Goal: Information Seeking & Learning: Learn about a topic

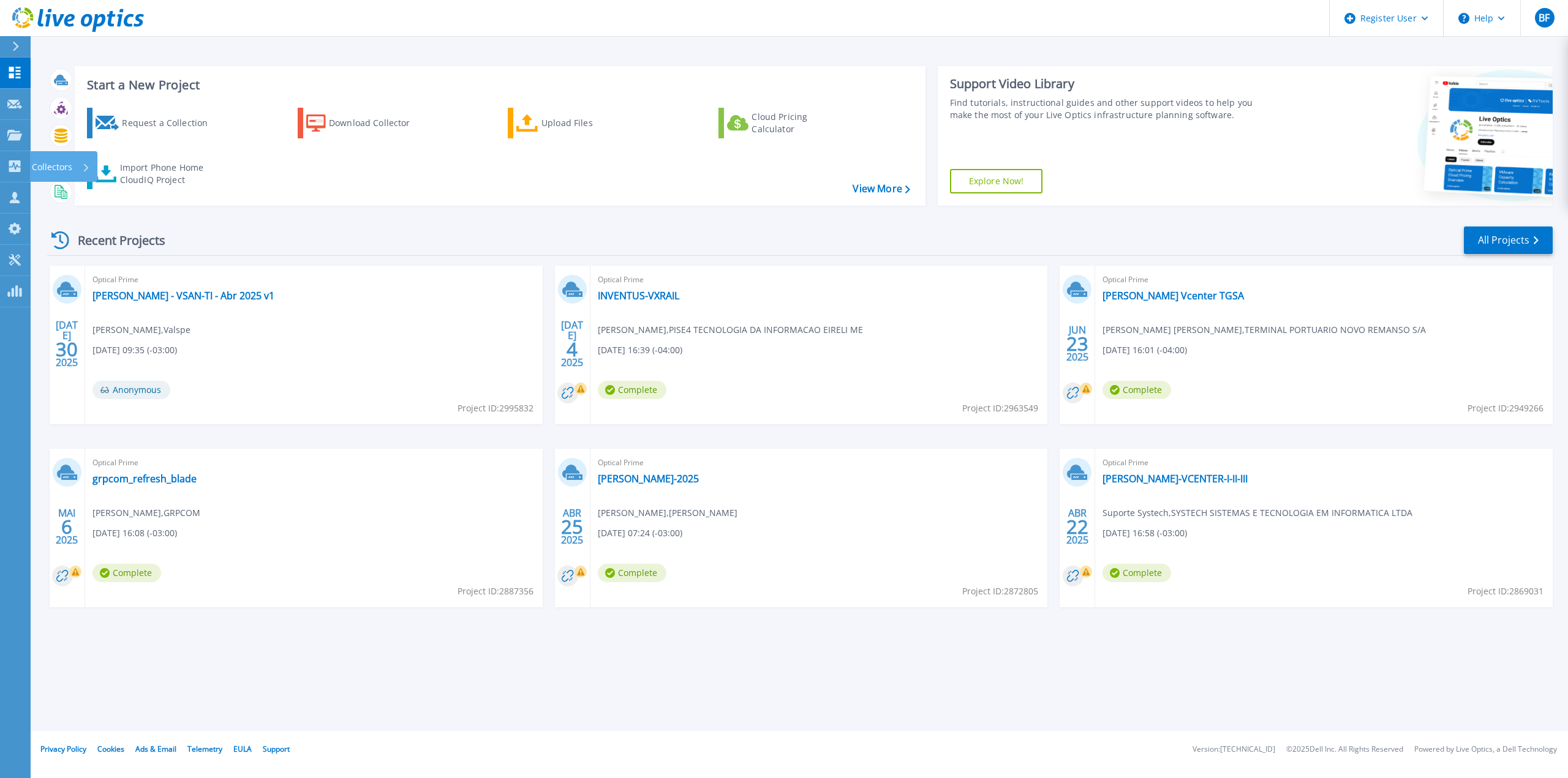
click at [16, 157] on link "Collectors Collectors" at bounding box center [15, 167] width 30 height 31
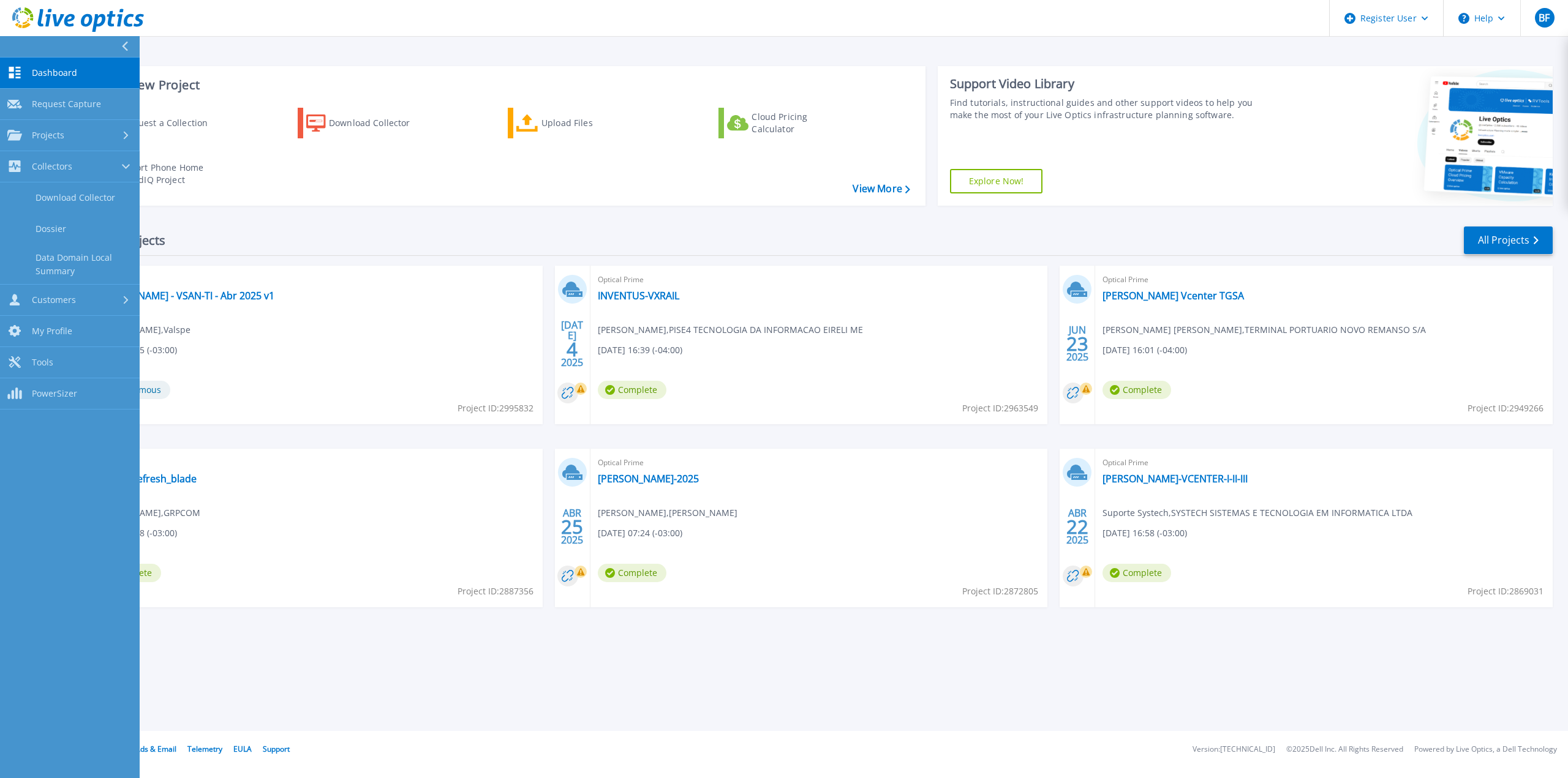
click at [23, 137] on div "Projects" at bounding box center [36, 135] width 57 height 11
click at [31, 163] on link "Search Projects" at bounding box center [70, 167] width 140 height 31
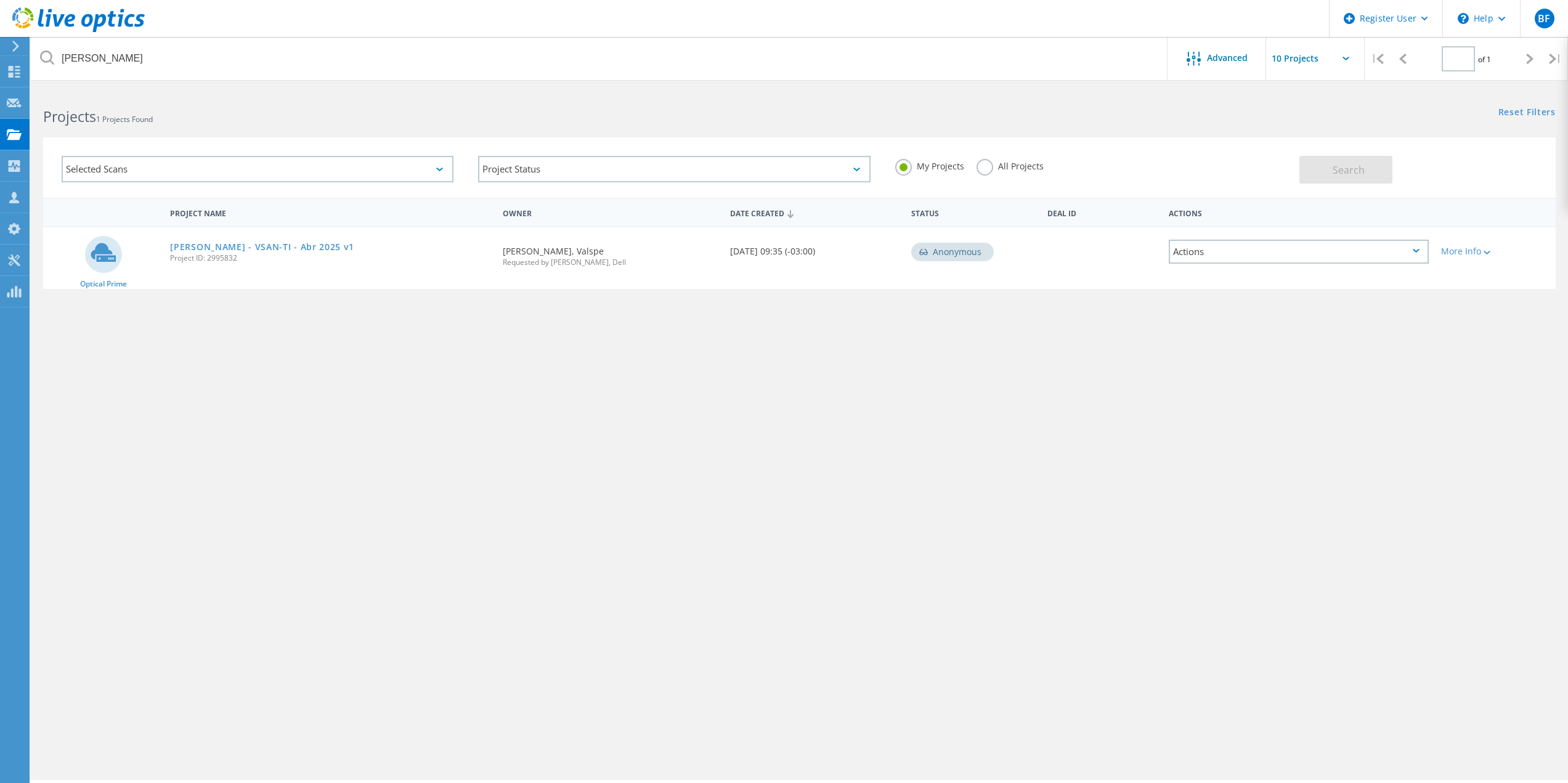
type input "1"
click at [994, 176] on div "All Projects" at bounding box center [1010, 168] width 67 height 18
click at [987, 167] on label "All Projects" at bounding box center [1010, 165] width 67 height 12
click at [0, 0] on input "All Projects" at bounding box center [0, 0] width 0 height 0
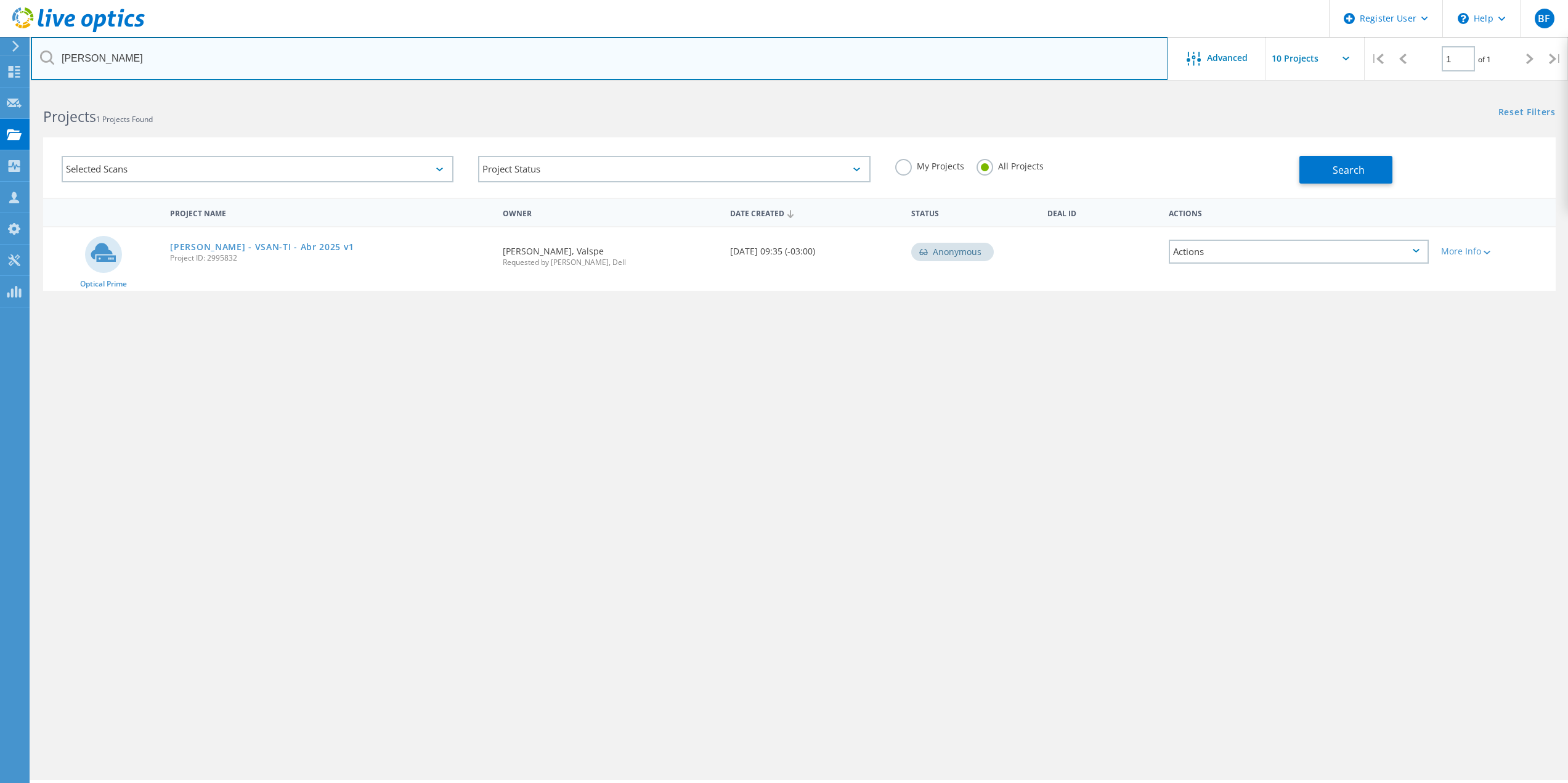
click at [402, 59] on input "lundin" at bounding box center [599, 58] width 1137 height 43
paste input "3001792"
click at [296, 55] on input "3001792" at bounding box center [599, 58] width 1137 height 43
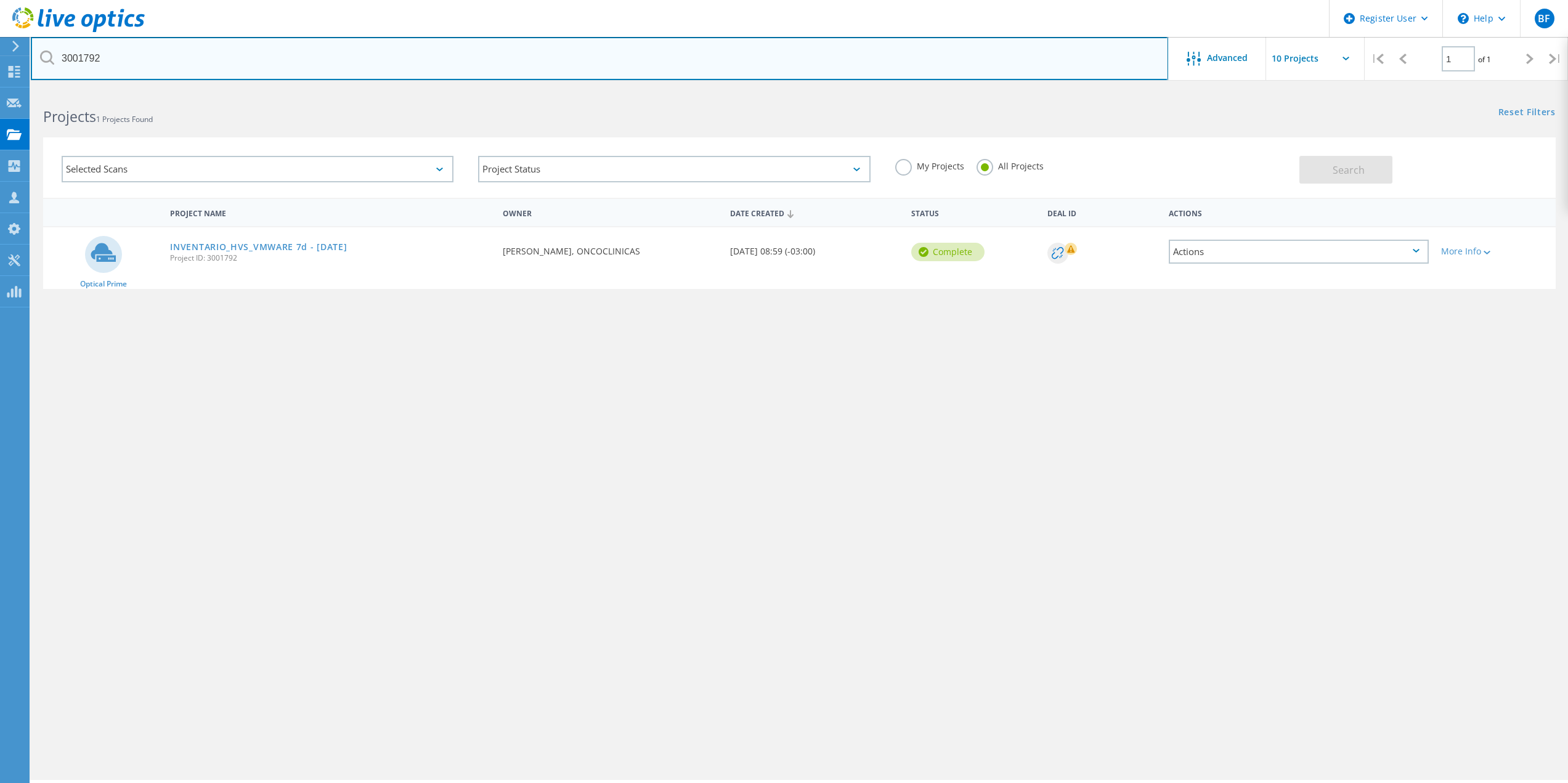
click at [296, 55] on input "3001792" at bounding box center [599, 58] width 1137 height 43
paste input "0"
type input "3001790"
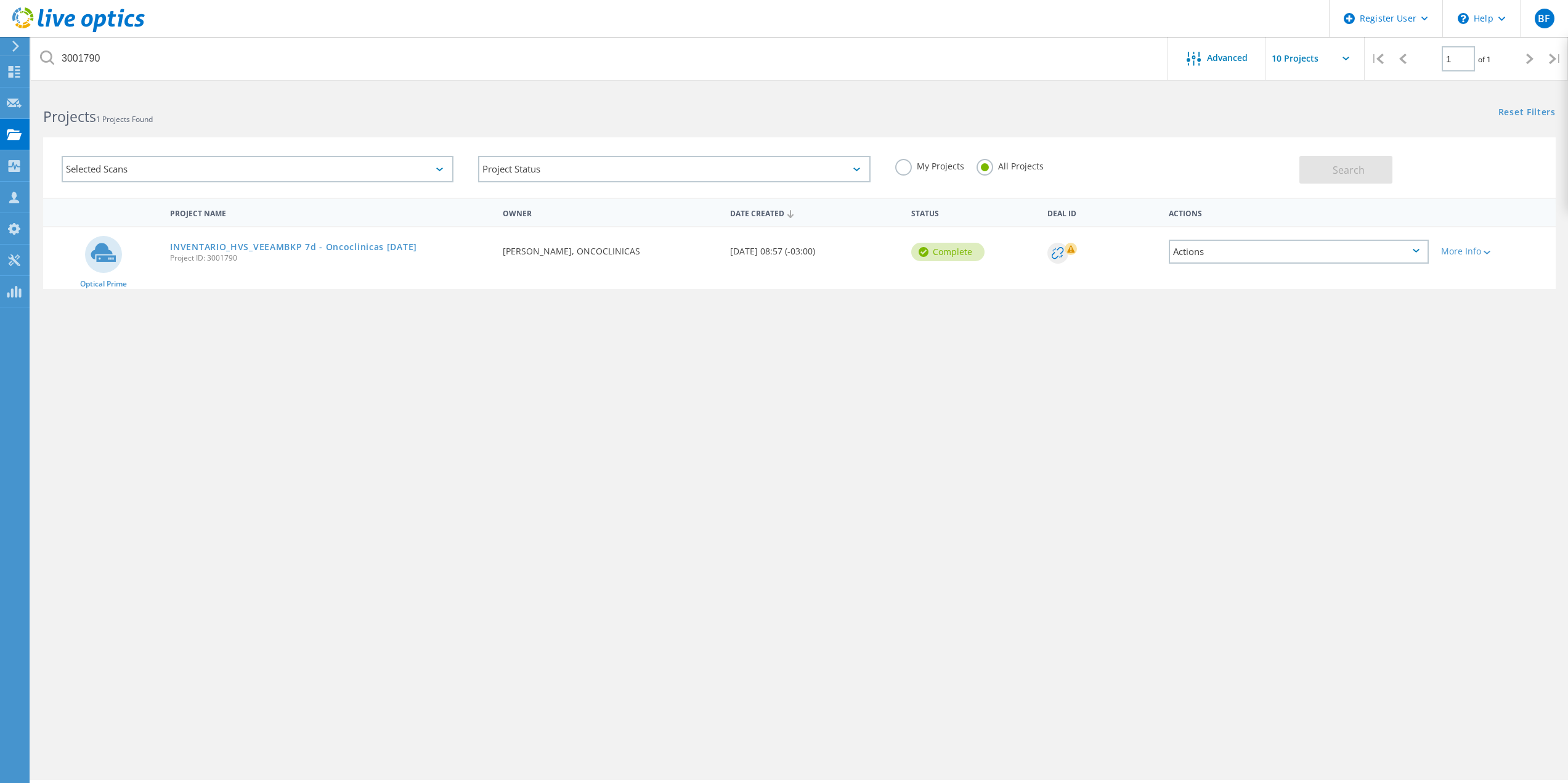
click at [346, 245] on link "INVENTARIO_HVS_VEEAMBKP 7d - Oncoclinicas 11/08/25" at bounding box center [293, 247] width 247 height 9
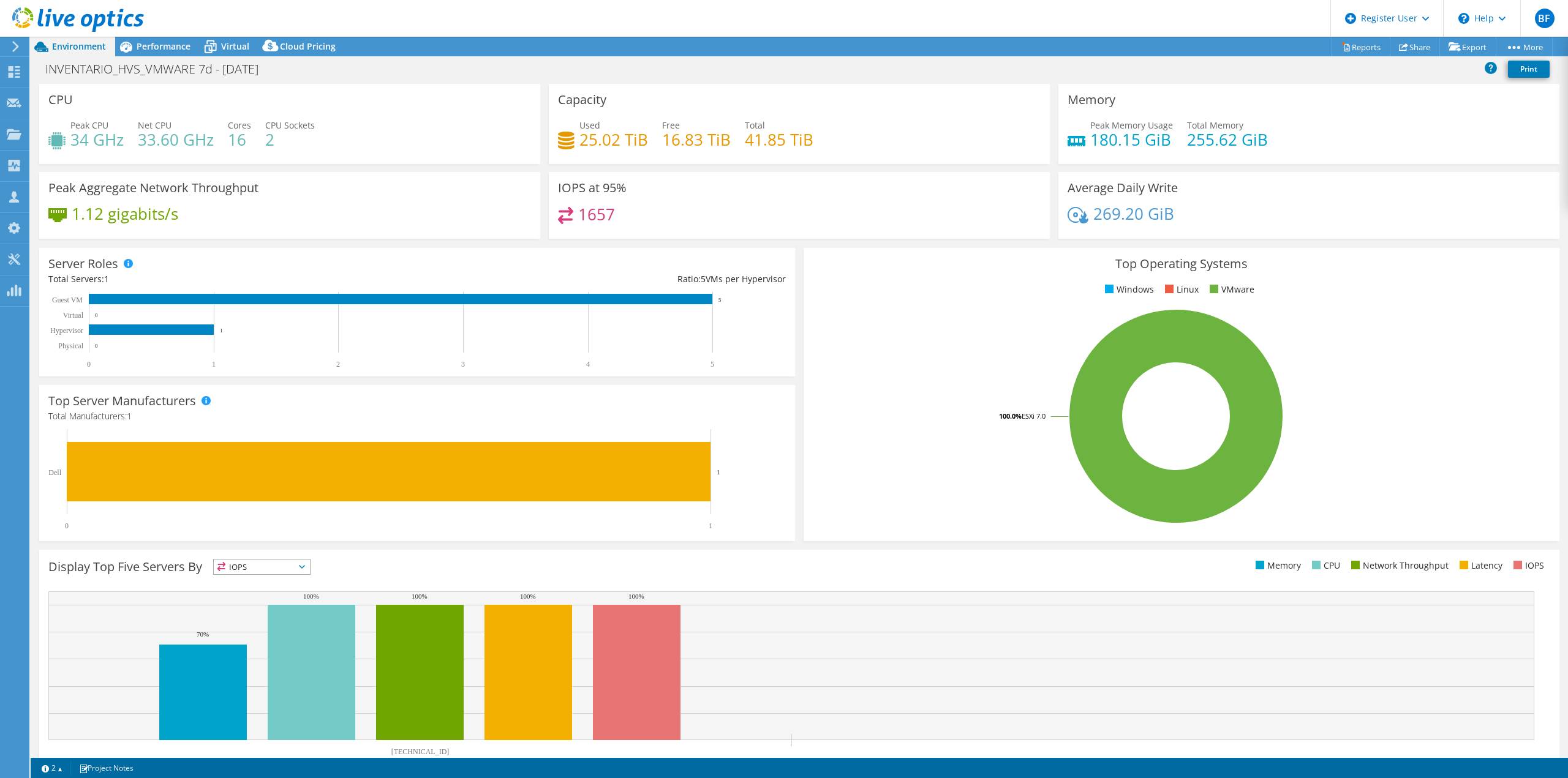
select select "USD"
click at [146, 49] on span "Performance" at bounding box center [164, 46] width 54 height 11
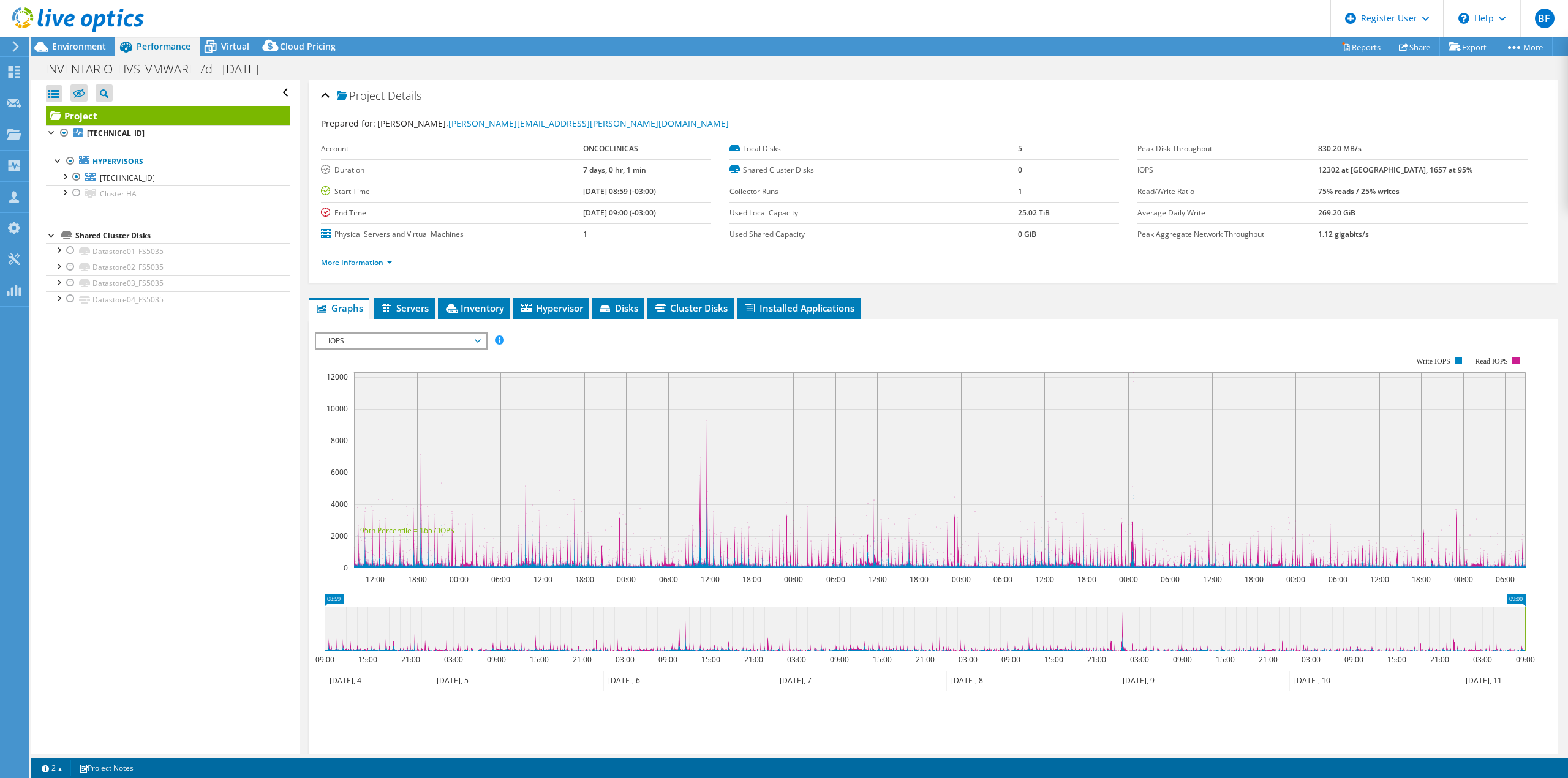
click at [63, 177] on div at bounding box center [64, 176] width 12 height 12
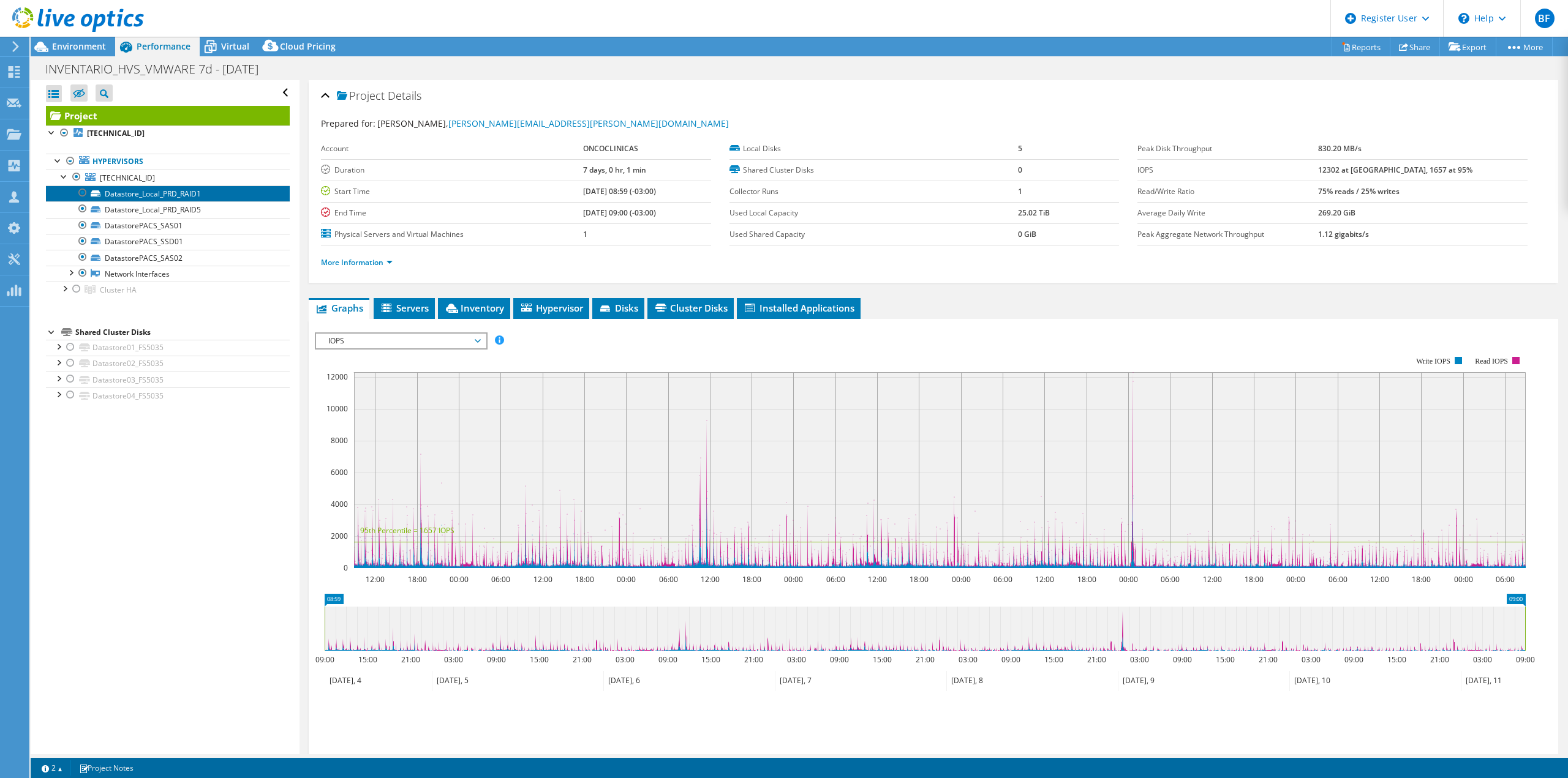
click at [164, 195] on link "Datastore_Local_PRD_RAID1" at bounding box center [168, 193] width 243 height 16
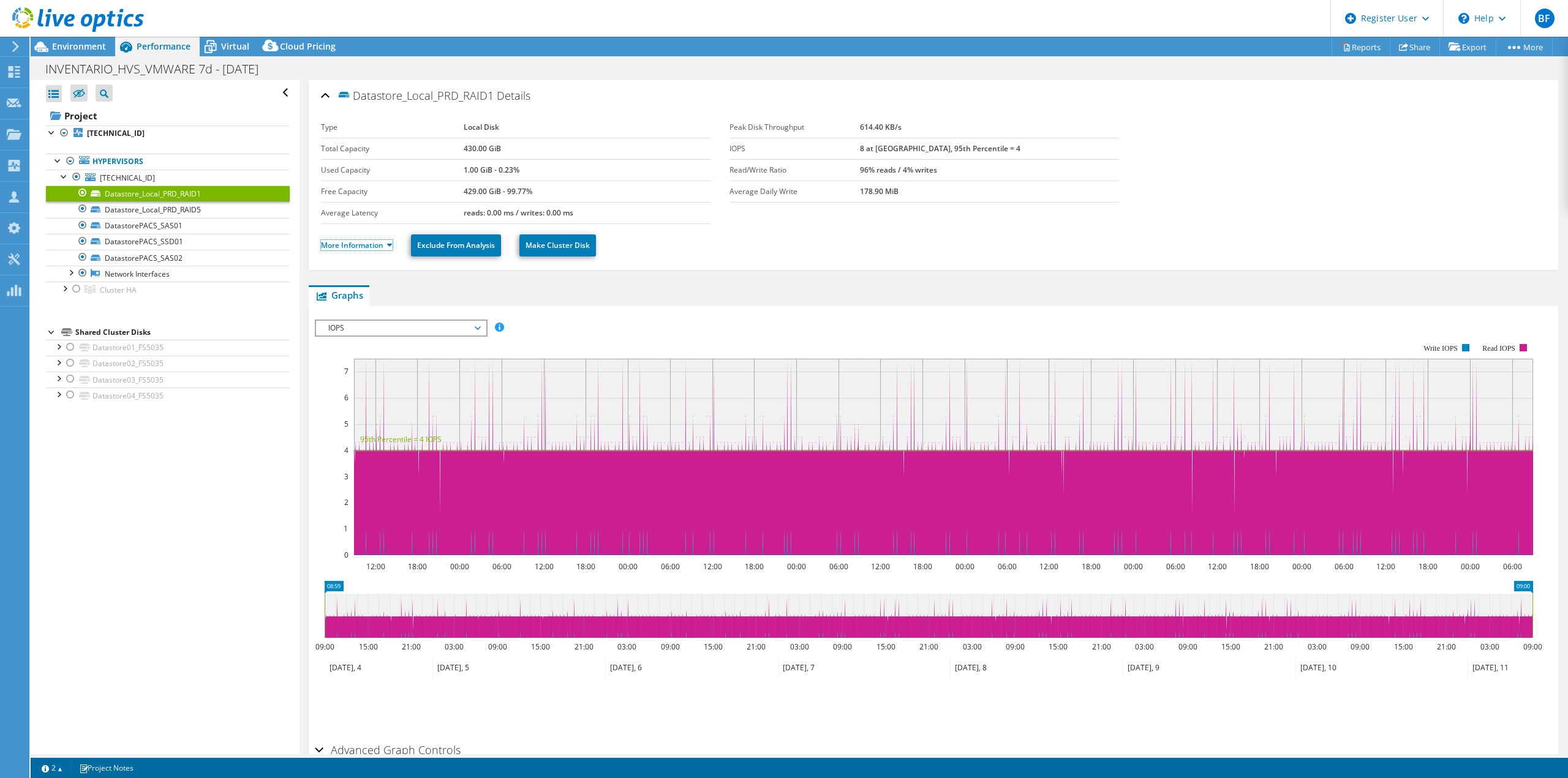
click at [376, 249] on link "More Information" at bounding box center [357, 245] width 72 height 10
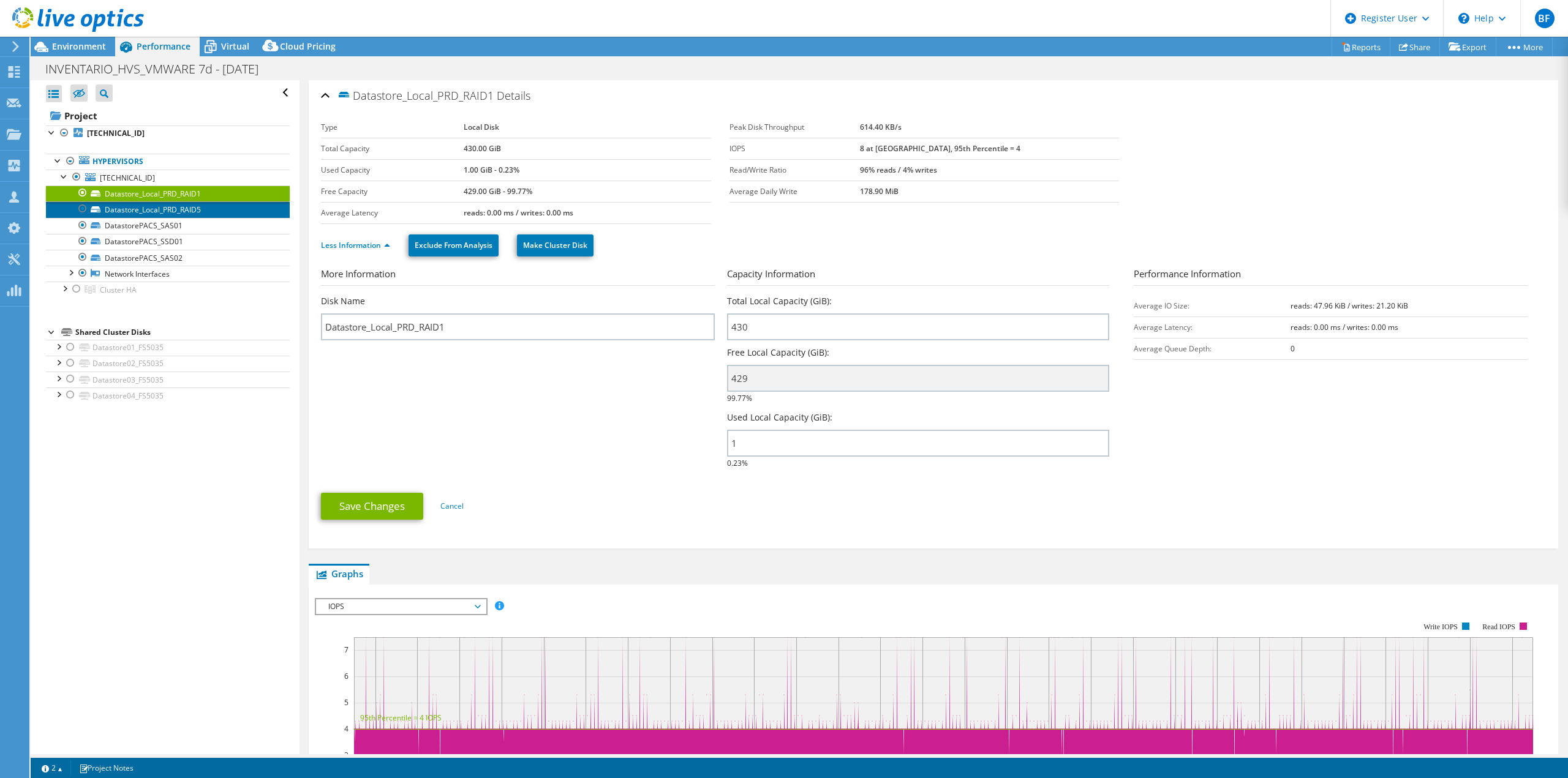
click at [202, 215] on link "Datastore_Local_PRD_RAID5" at bounding box center [168, 210] width 243 height 16
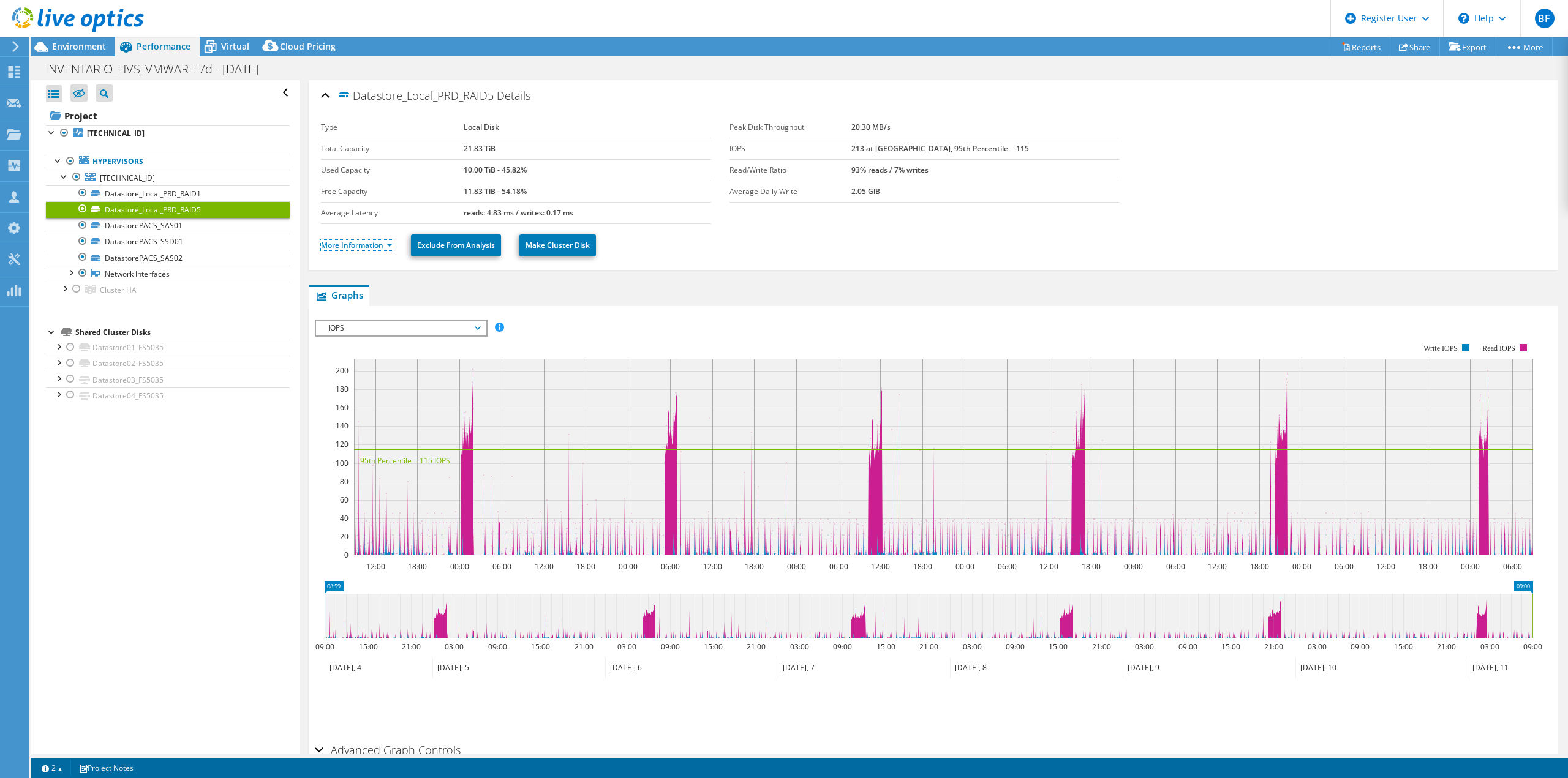
click at [344, 247] on link "More Information" at bounding box center [357, 245] width 72 height 10
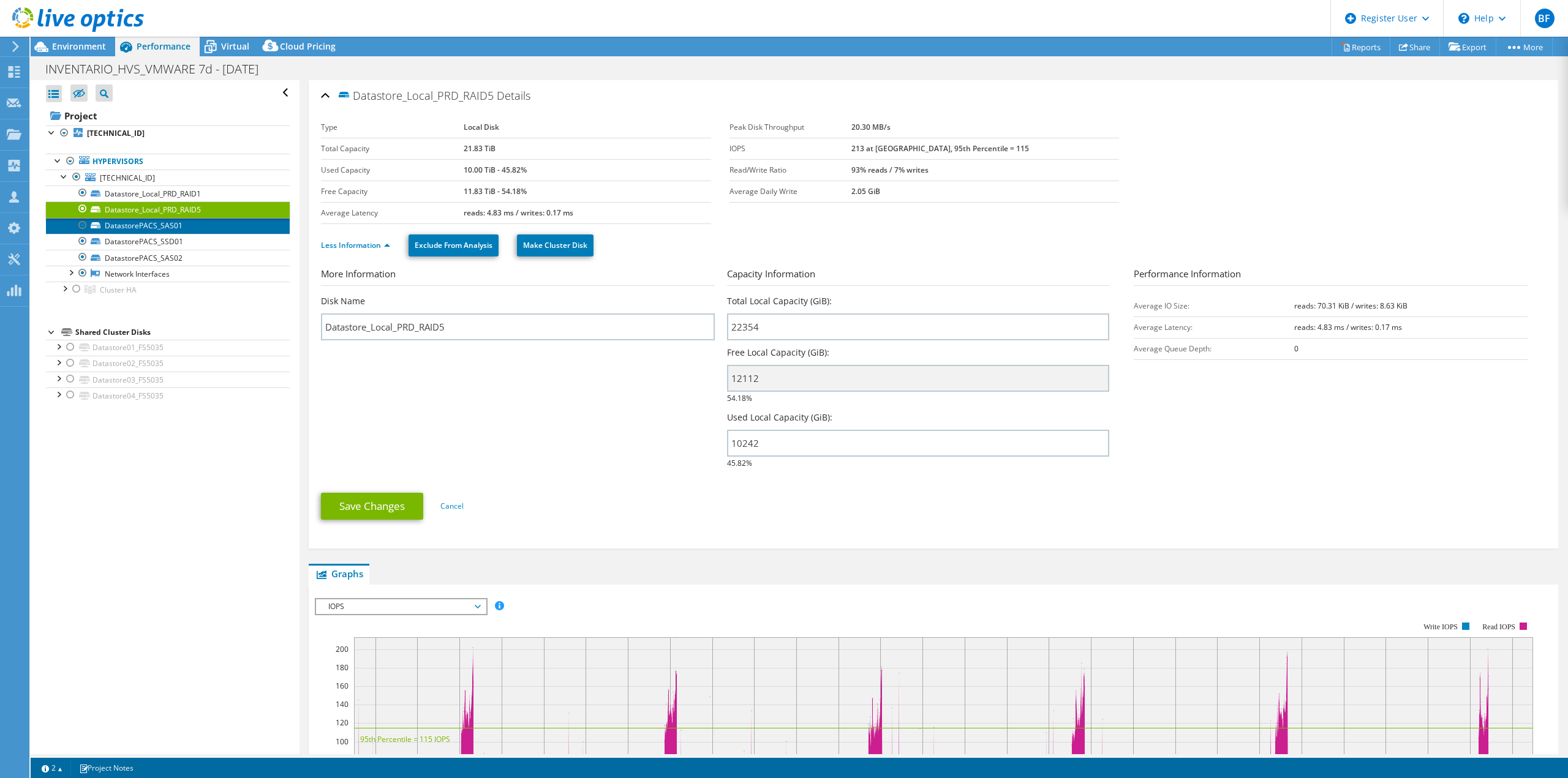
click at [211, 230] on link "DatastorePACS_SAS01" at bounding box center [168, 226] width 243 height 16
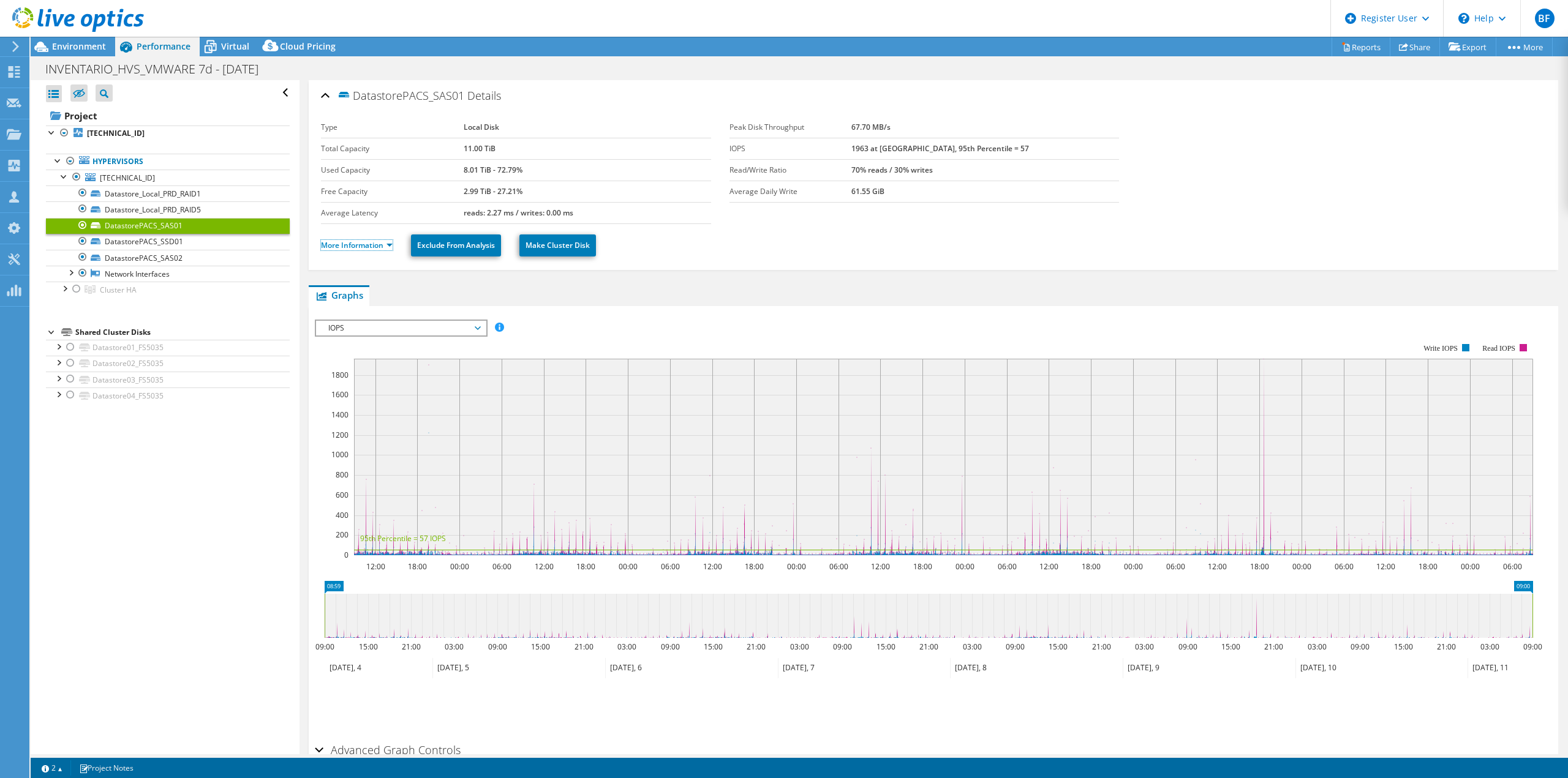
click at [348, 247] on link "More Information" at bounding box center [357, 245] width 72 height 10
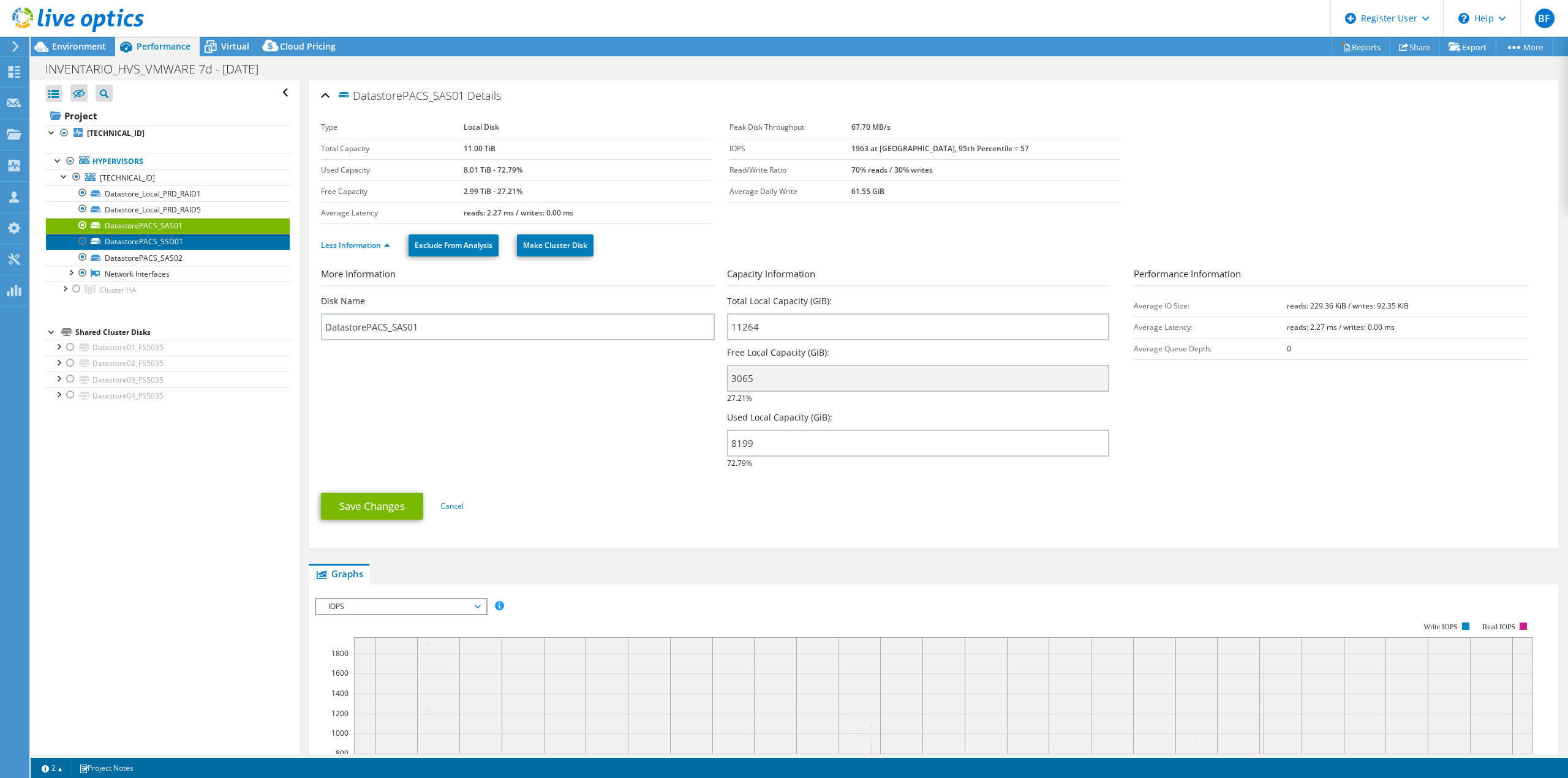
click at [231, 242] on link "DatastorePACS_SSD01" at bounding box center [168, 242] width 243 height 16
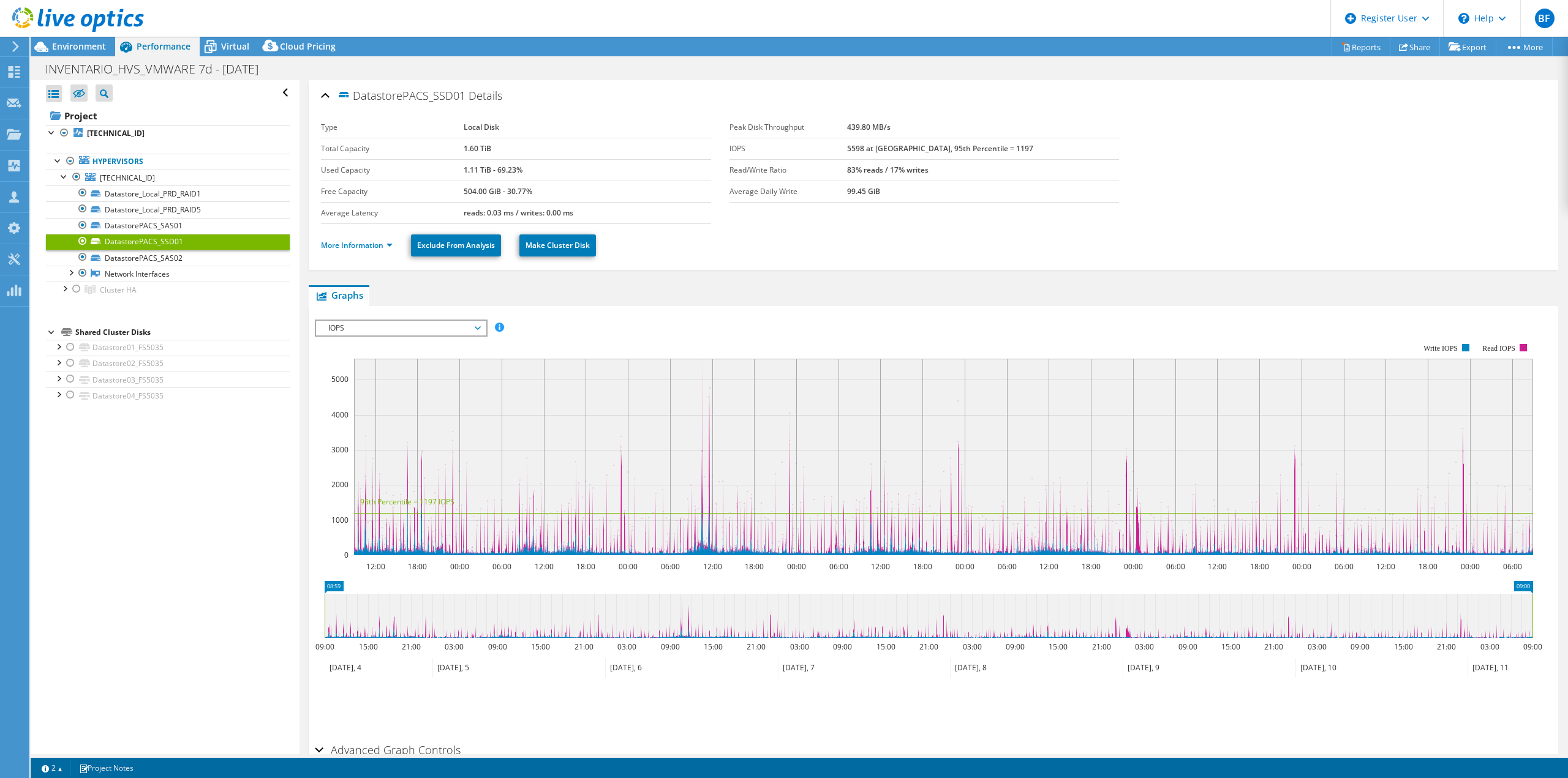
click at [377, 239] on li "More Information" at bounding box center [360, 245] width 79 height 14
click at [377, 243] on link "More Information" at bounding box center [357, 245] width 72 height 10
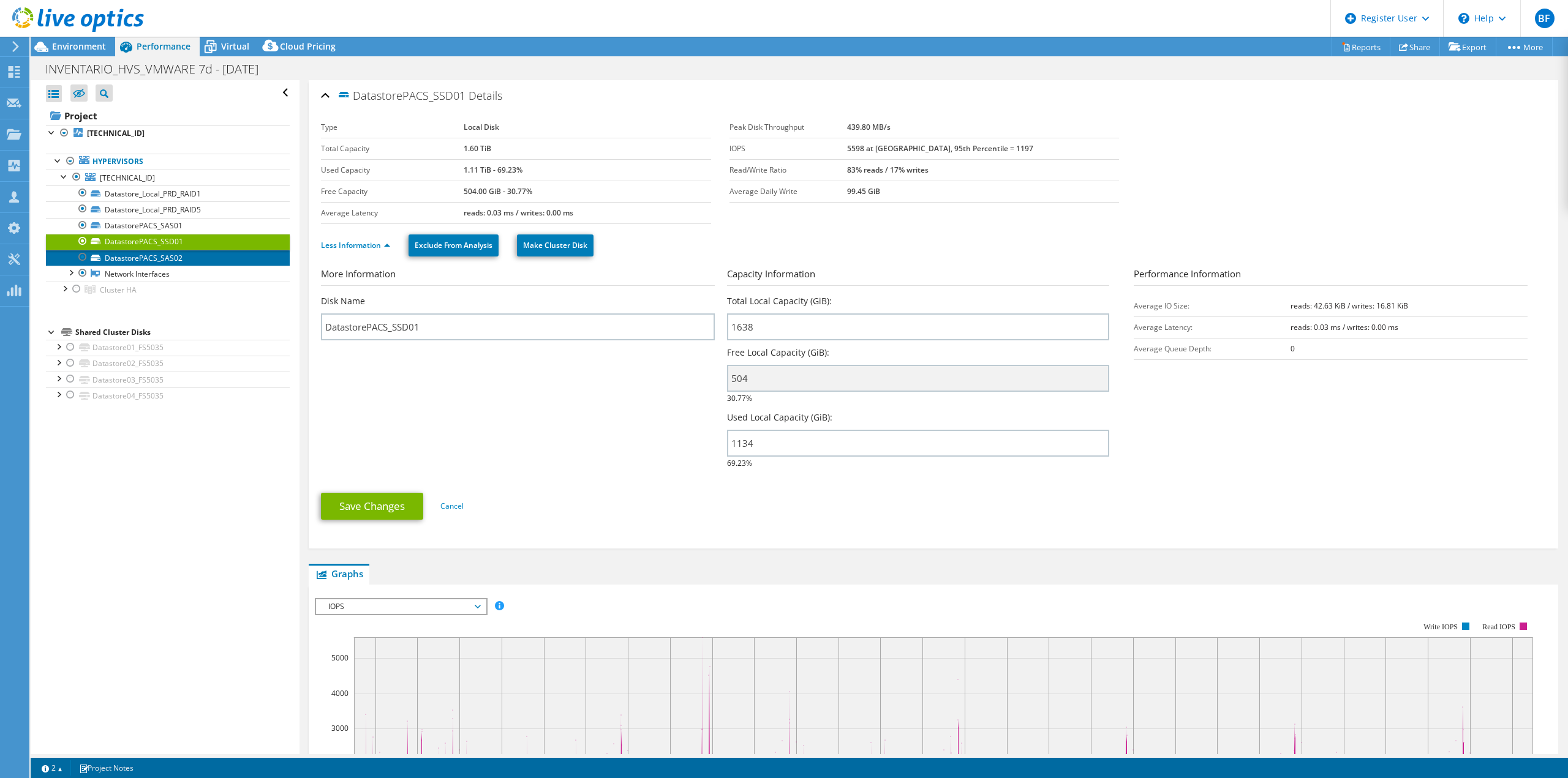
click at [210, 260] on link "DatastorePACS_SAS02" at bounding box center [168, 258] width 243 height 16
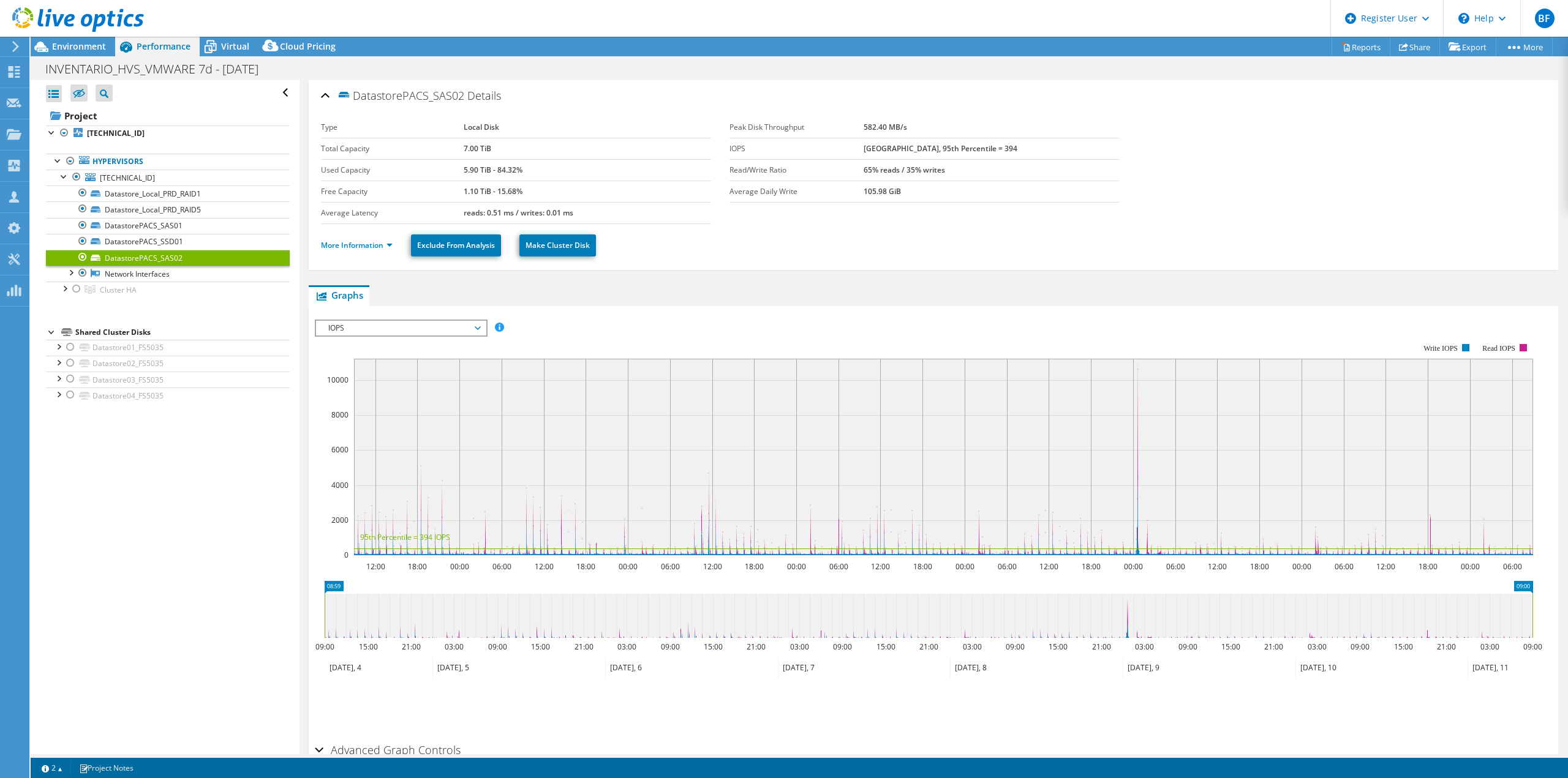
click at [187, 276] on link "Network Interfaces" at bounding box center [168, 274] width 243 height 16
click at [62, 176] on div at bounding box center [64, 176] width 12 height 12
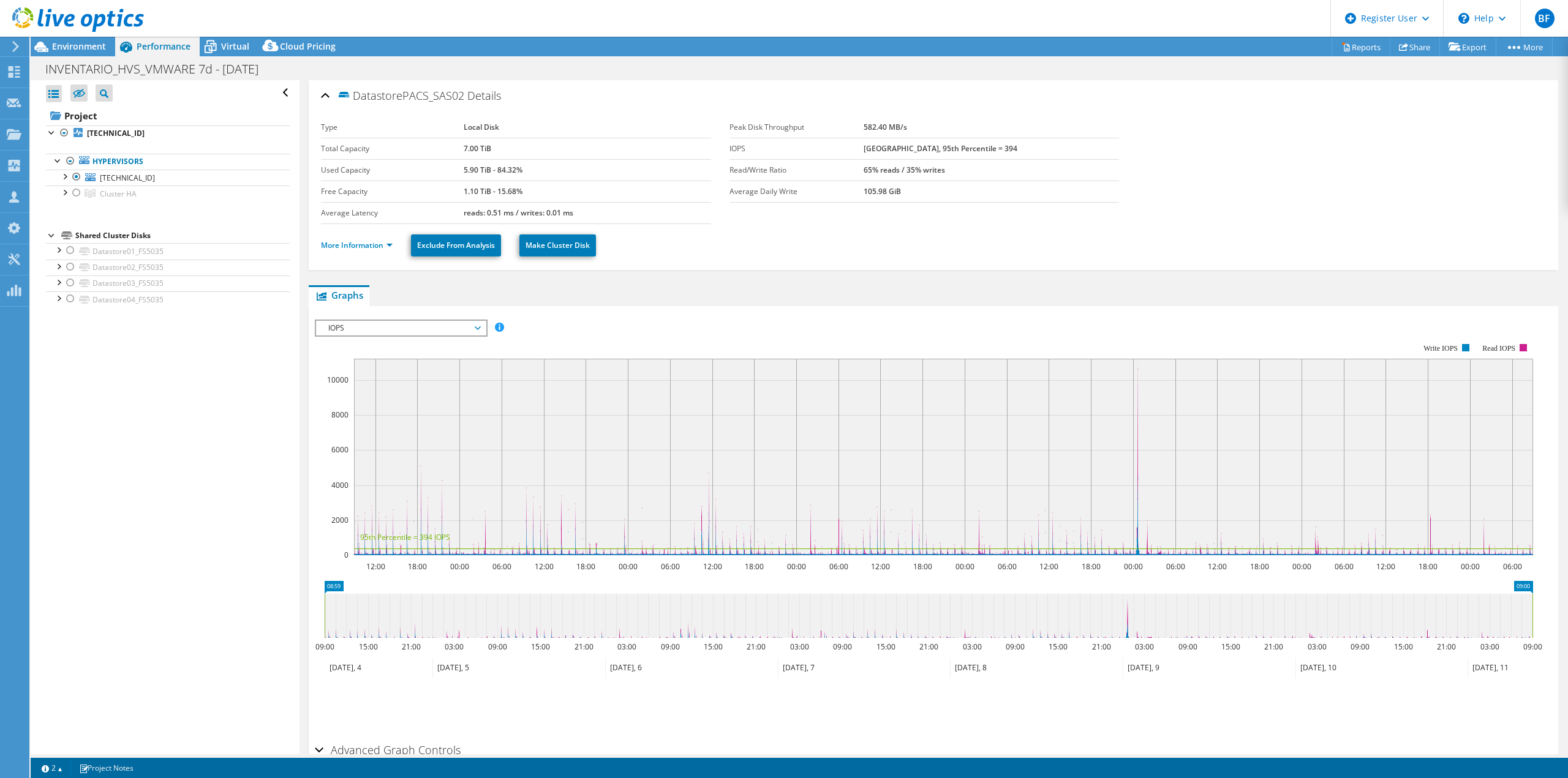
click at [68, 193] on div at bounding box center [64, 191] width 12 height 12
click at [149, 179] on link "[TECHNICAL_ID]" at bounding box center [168, 178] width 243 height 16
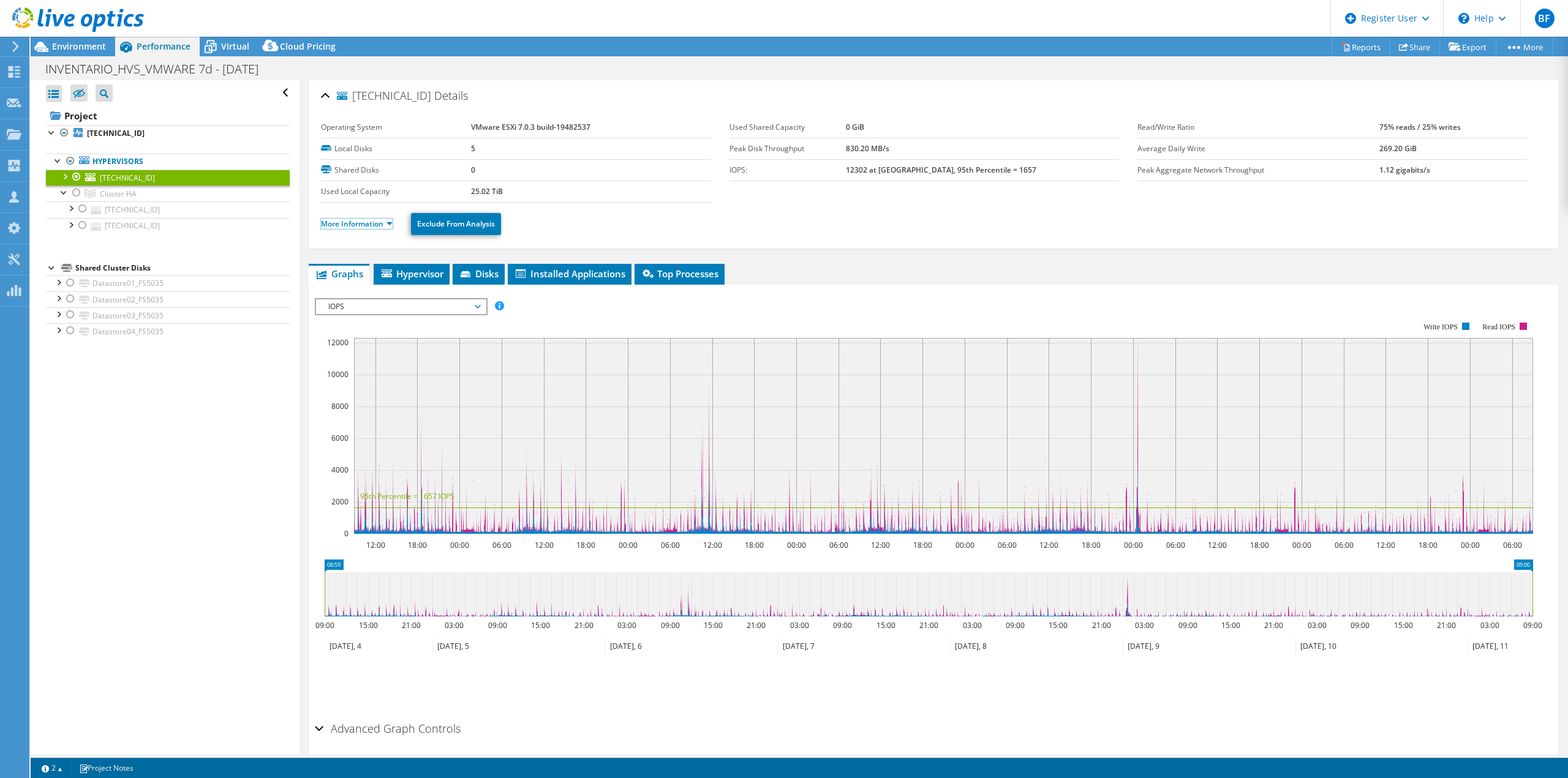
click at [387, 223] on link "More Information" at bounding box center [357, 223] width 72 height 10
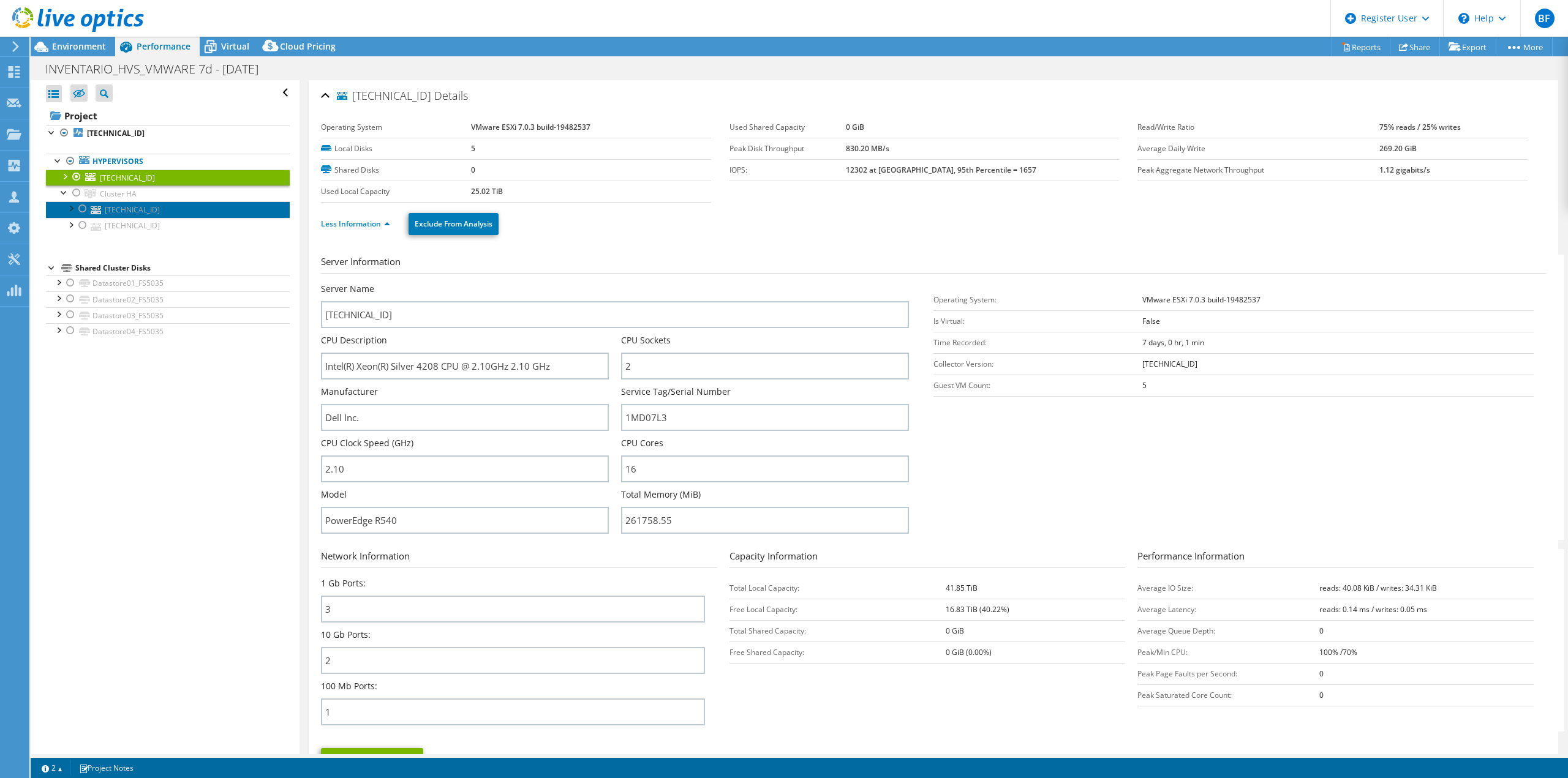
click at [133, 211] on link "[TECHNICAL_ID]" at bounding box center [168, 210] width 243 height 16
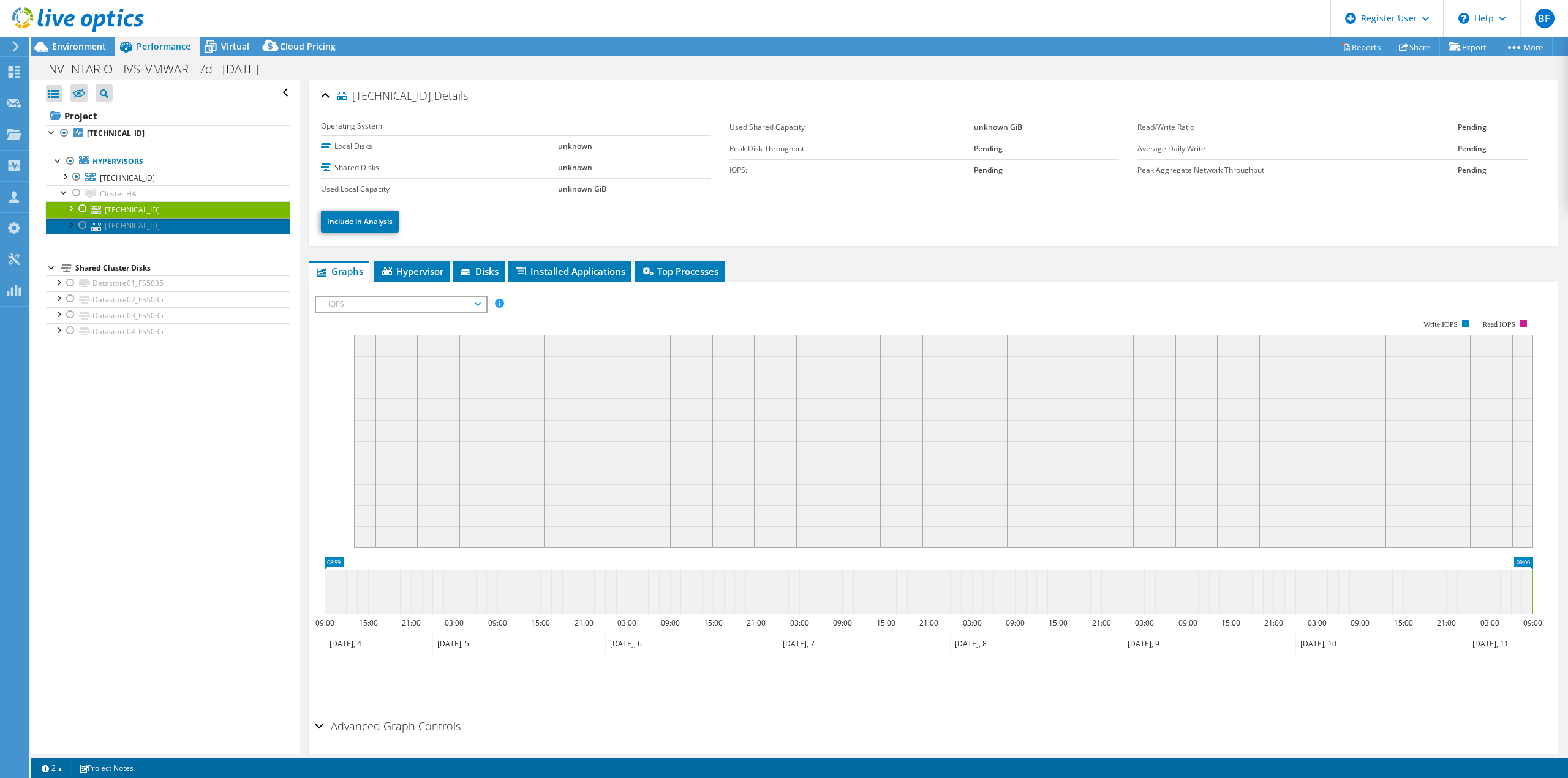
click at [182, 224] on link "[TECHNICAL_ID]" at bounding box center [168, 226] width 243 height 16
click at [62, 193] on div at bounding box center [64, 191] width 12 height 12
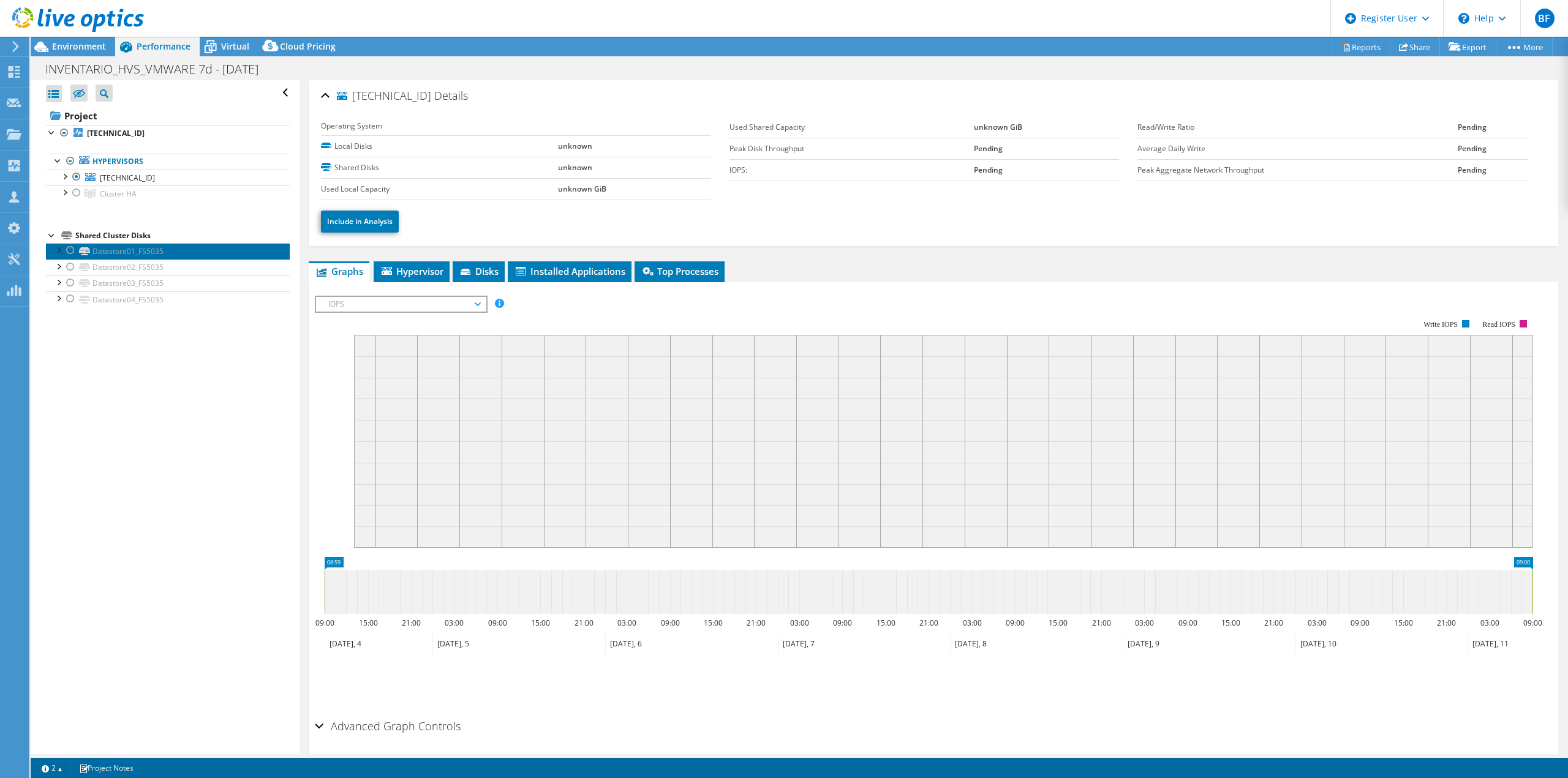
click at [132, 255] on link "Datastore01_FS5035" at bounding box center [168, 251] width 243 height 16
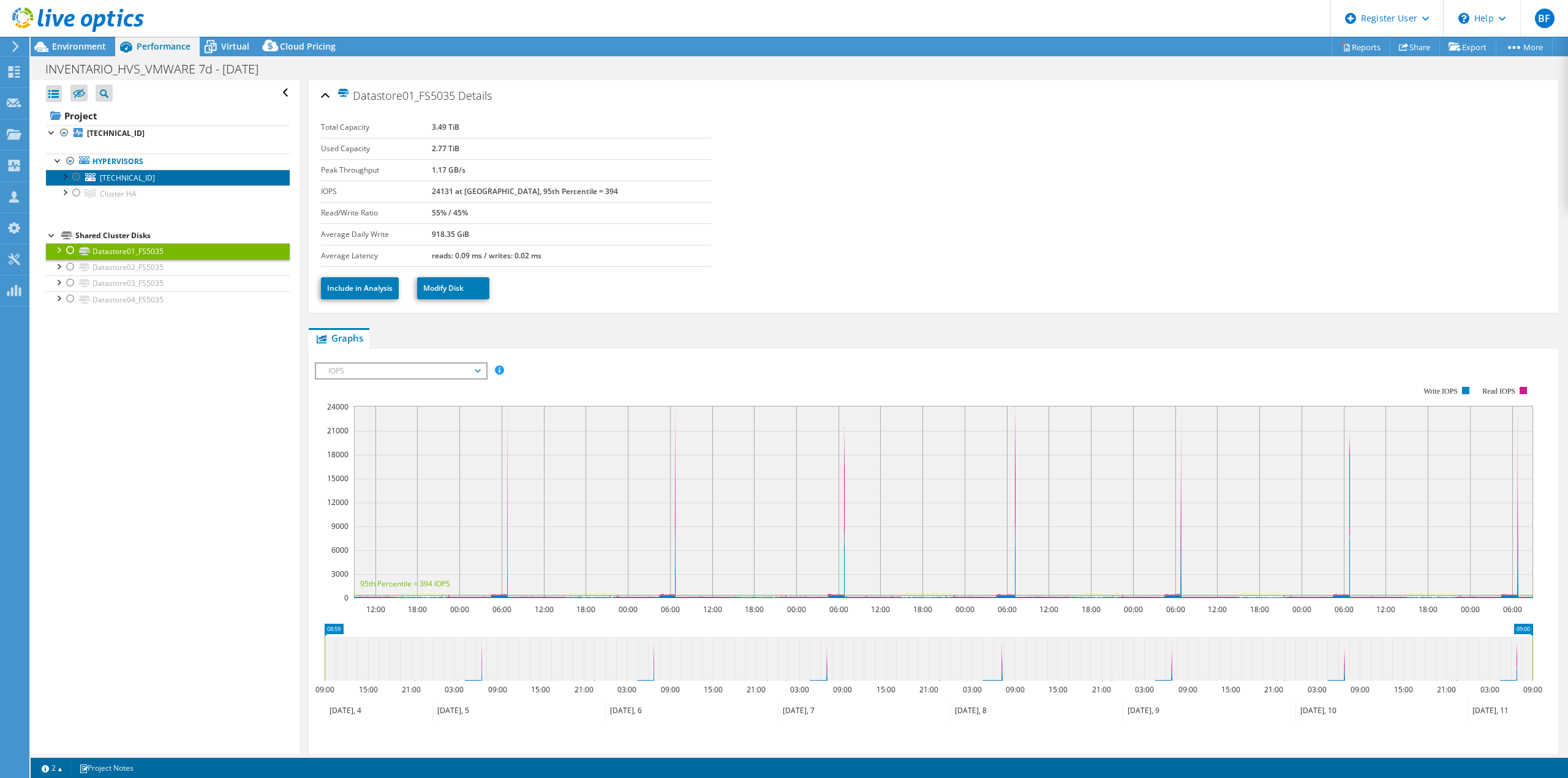
click at [126, 174] on span "[TECHNICAL_ID]" at bounding box center [128, 177] width 55 height 10
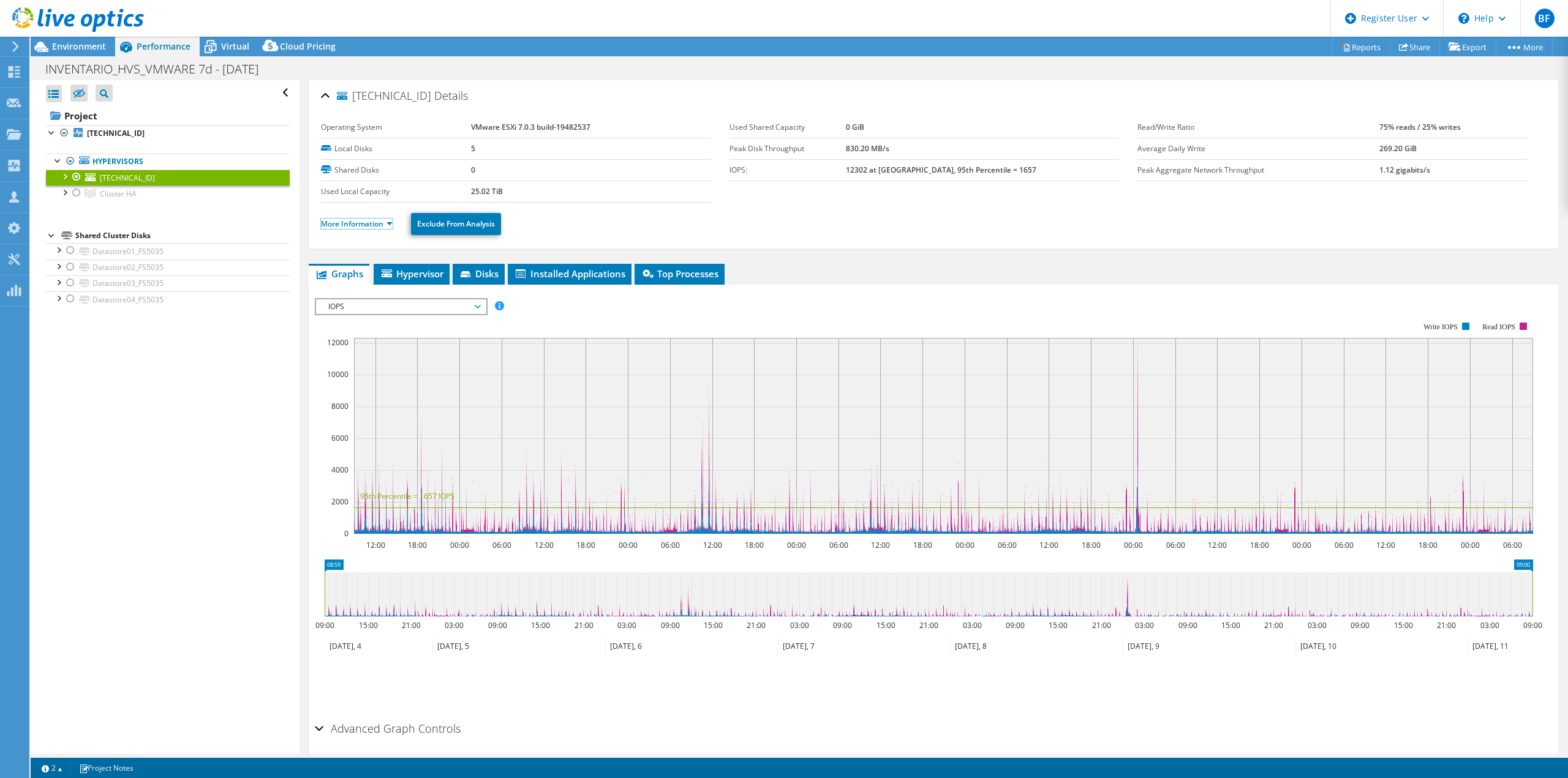
click at [374, 220] on link "More Information" at bounding box center [357, 223] width 72 height 10
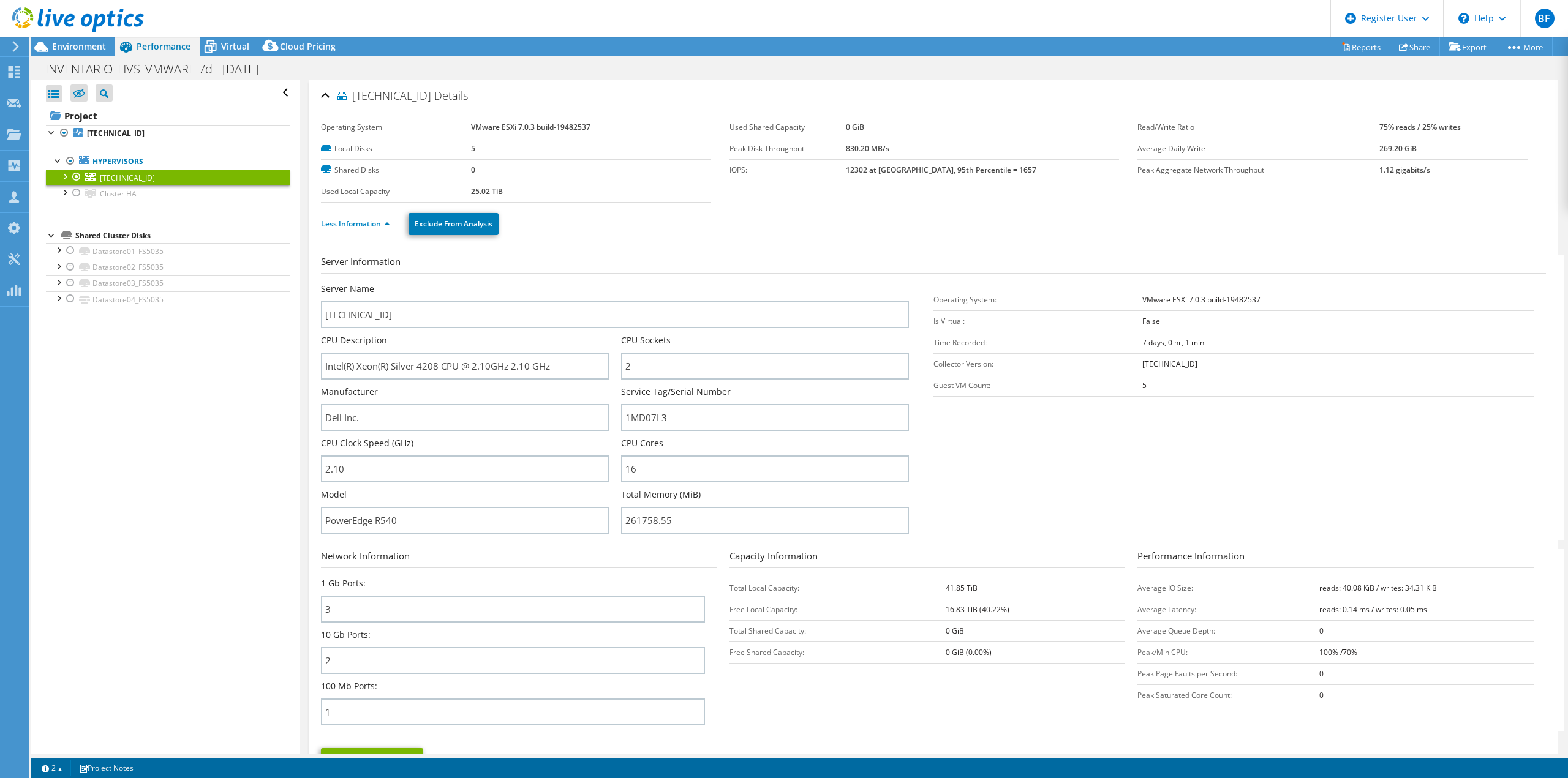
click at [100, 45] on span "Environment" at bounding box center [79, 46] width 54 height 11
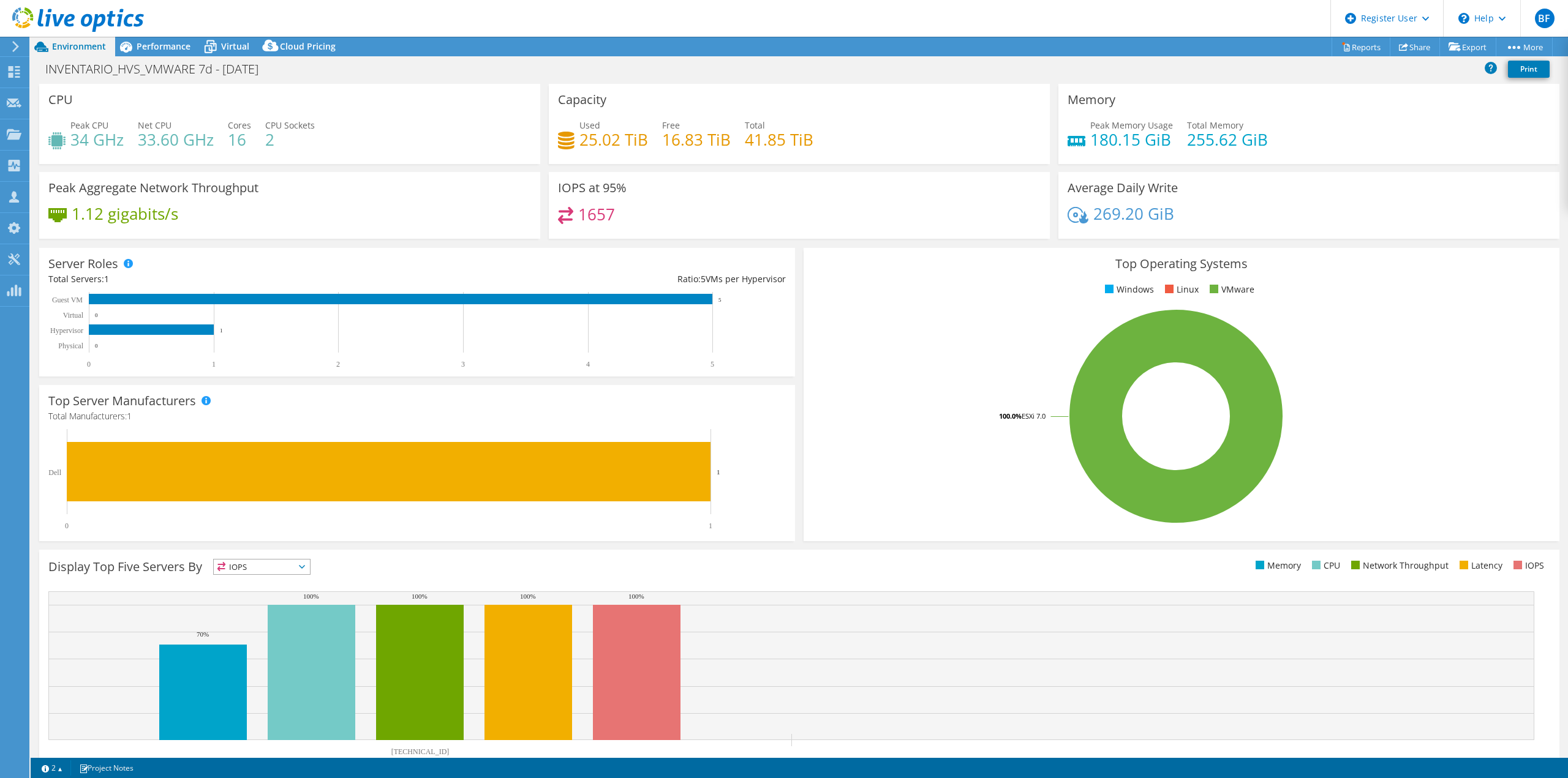
click at [216, 37] on icon at bounding box center [210, 47] width 22 height 22
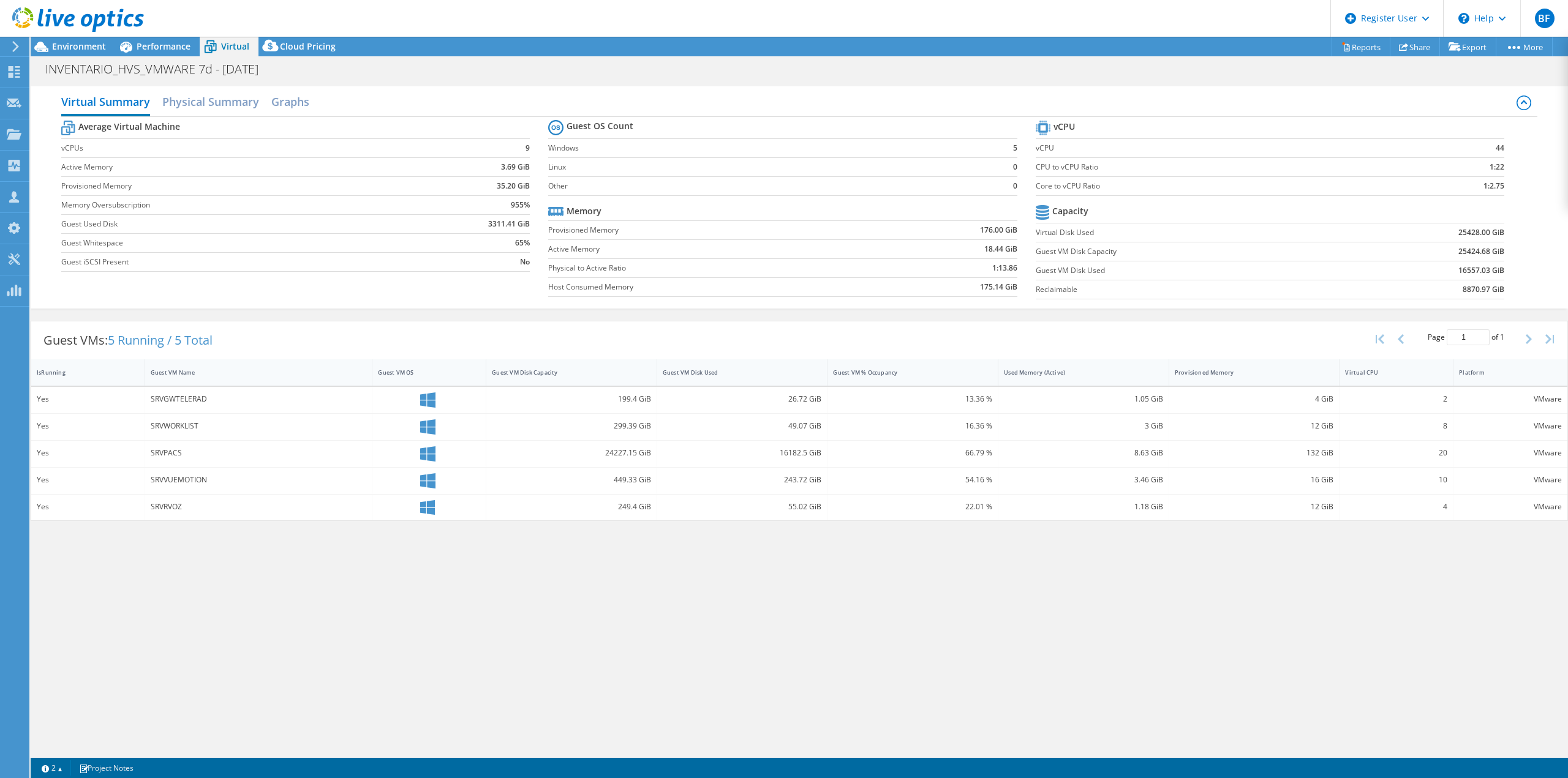
click at [81, 49] on span "Environment" at bounding box center [79, 46] width 54 height 11
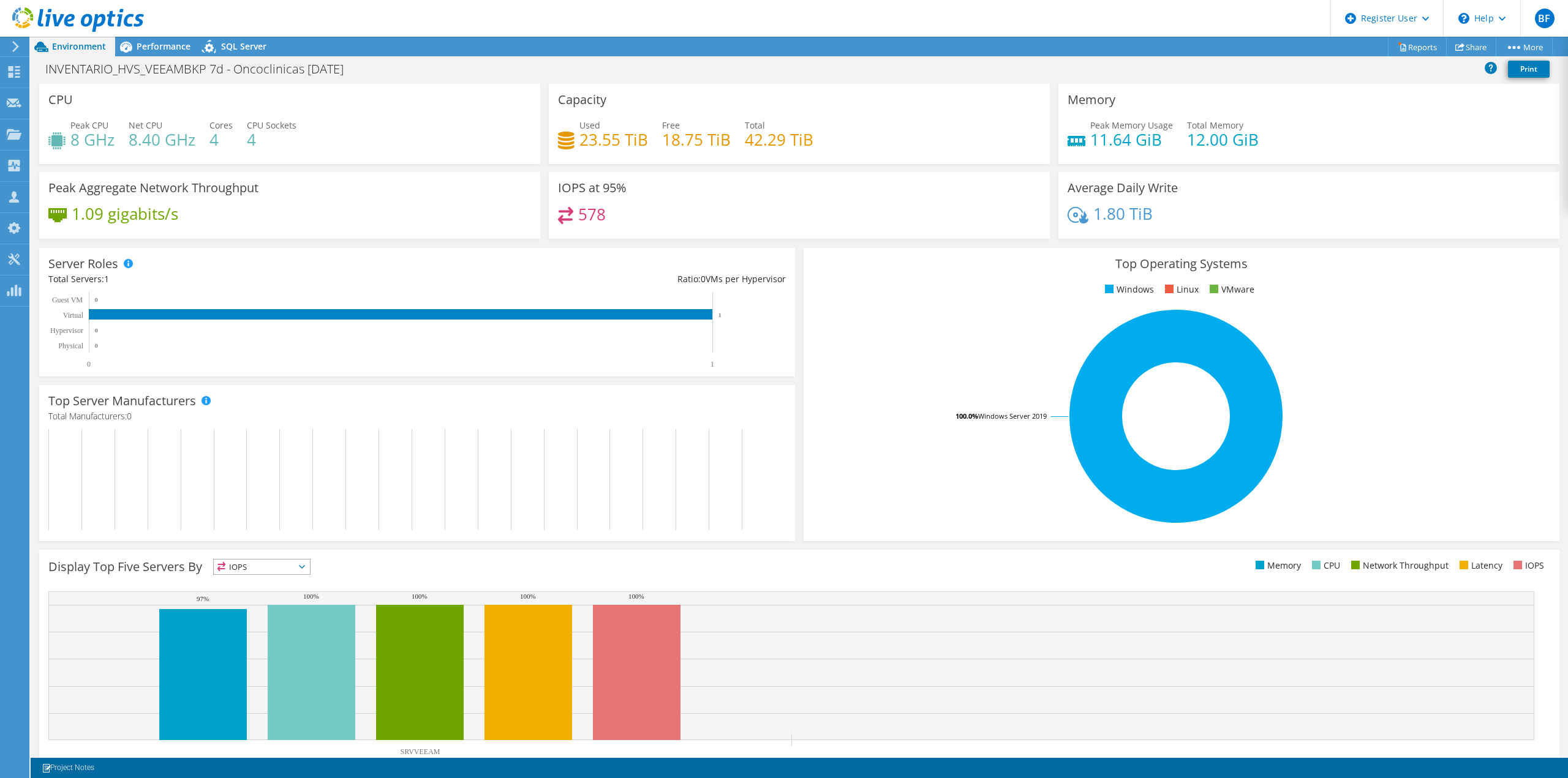
click at [157, 49] on span "Performance" at bounding box center [164, 46] width 54 height 11
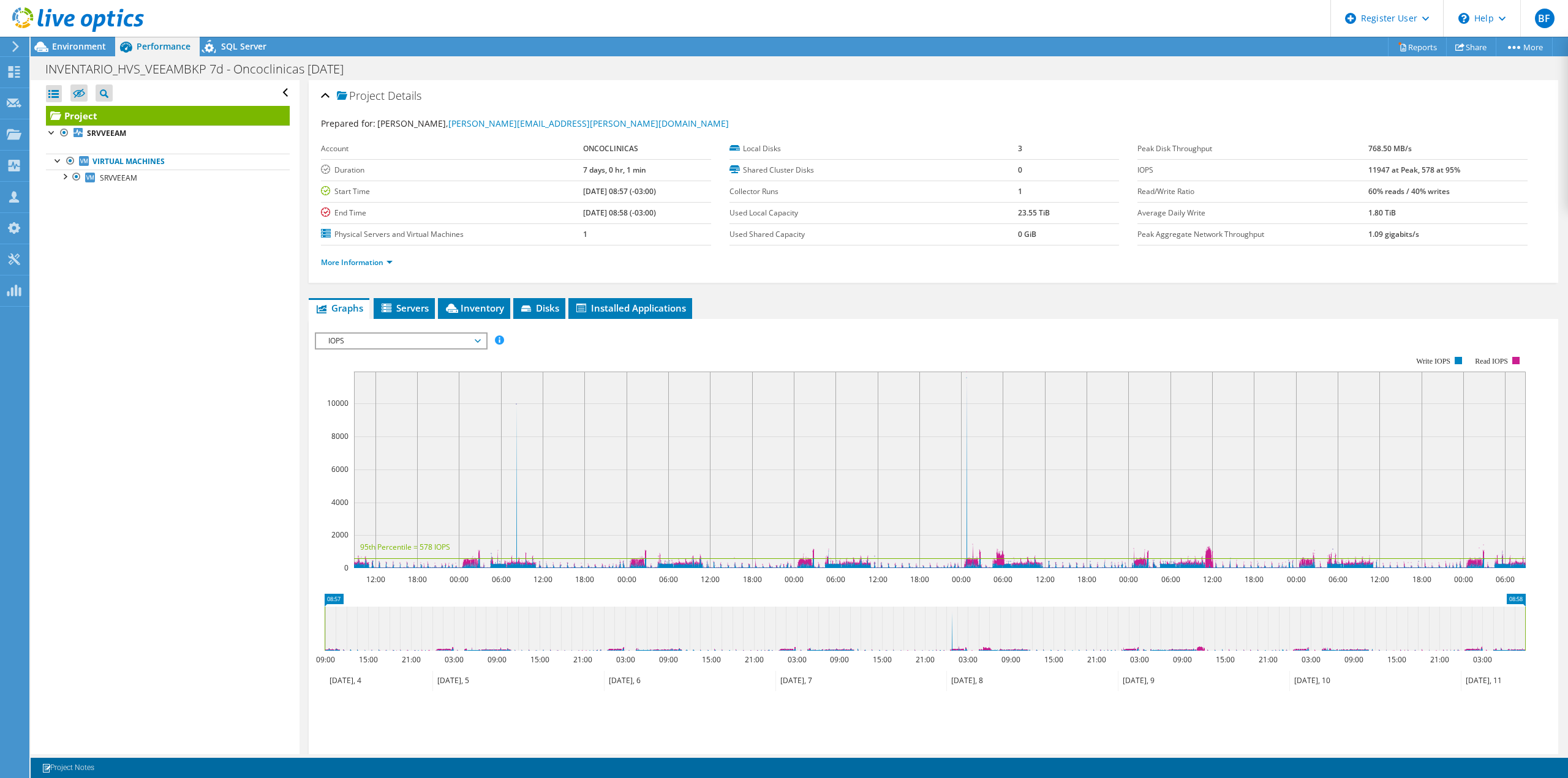
click at [68, 176] on div at bounding box center [64, 176] width 12 height 12
click at [122, 178] on span "SRVVEEAM" at bounding box center [118, 177] width 37 height 10
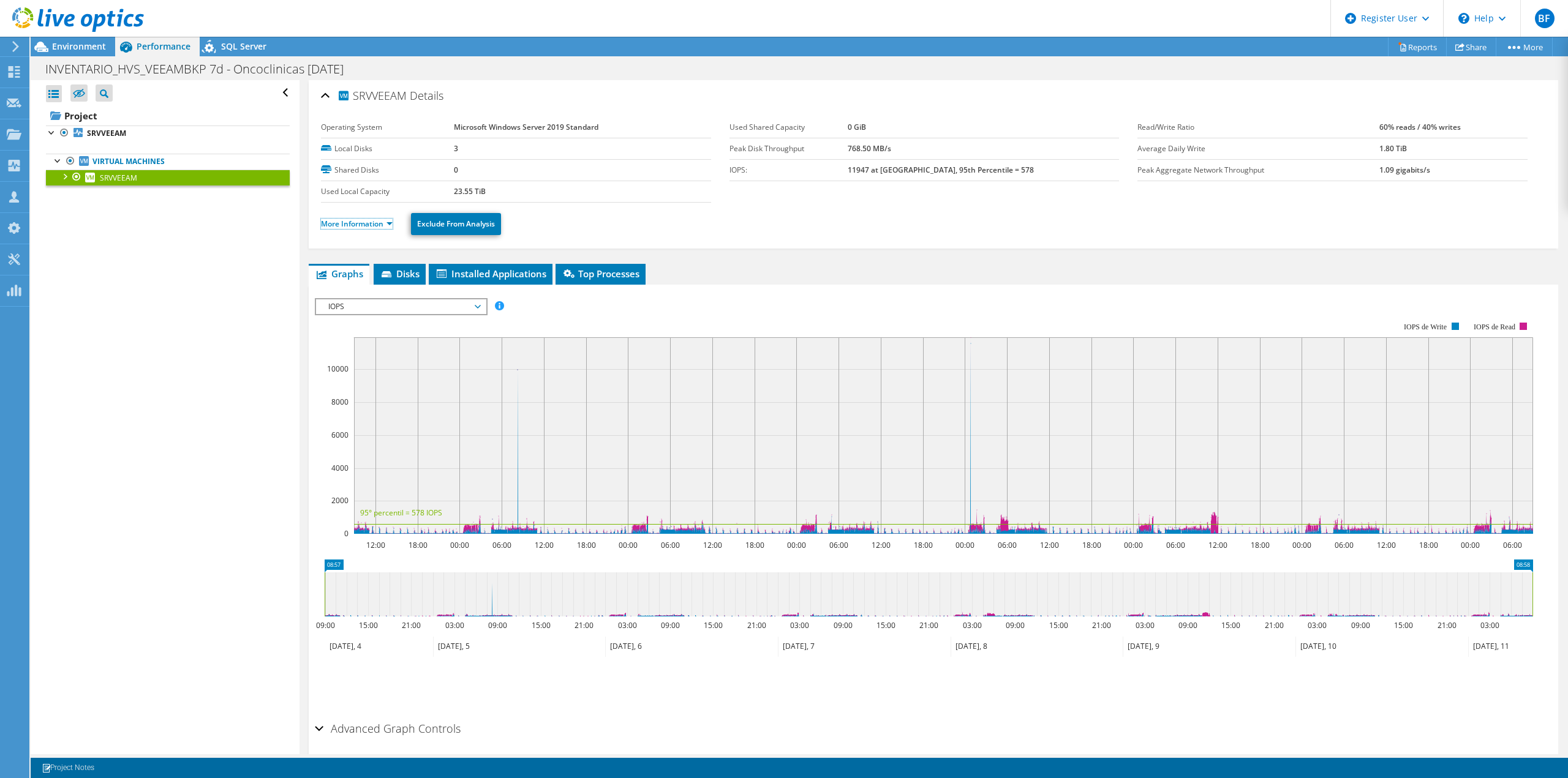
click at [387, 228] on link "More Information" at bounding box center [357, 223] width 72 height 10
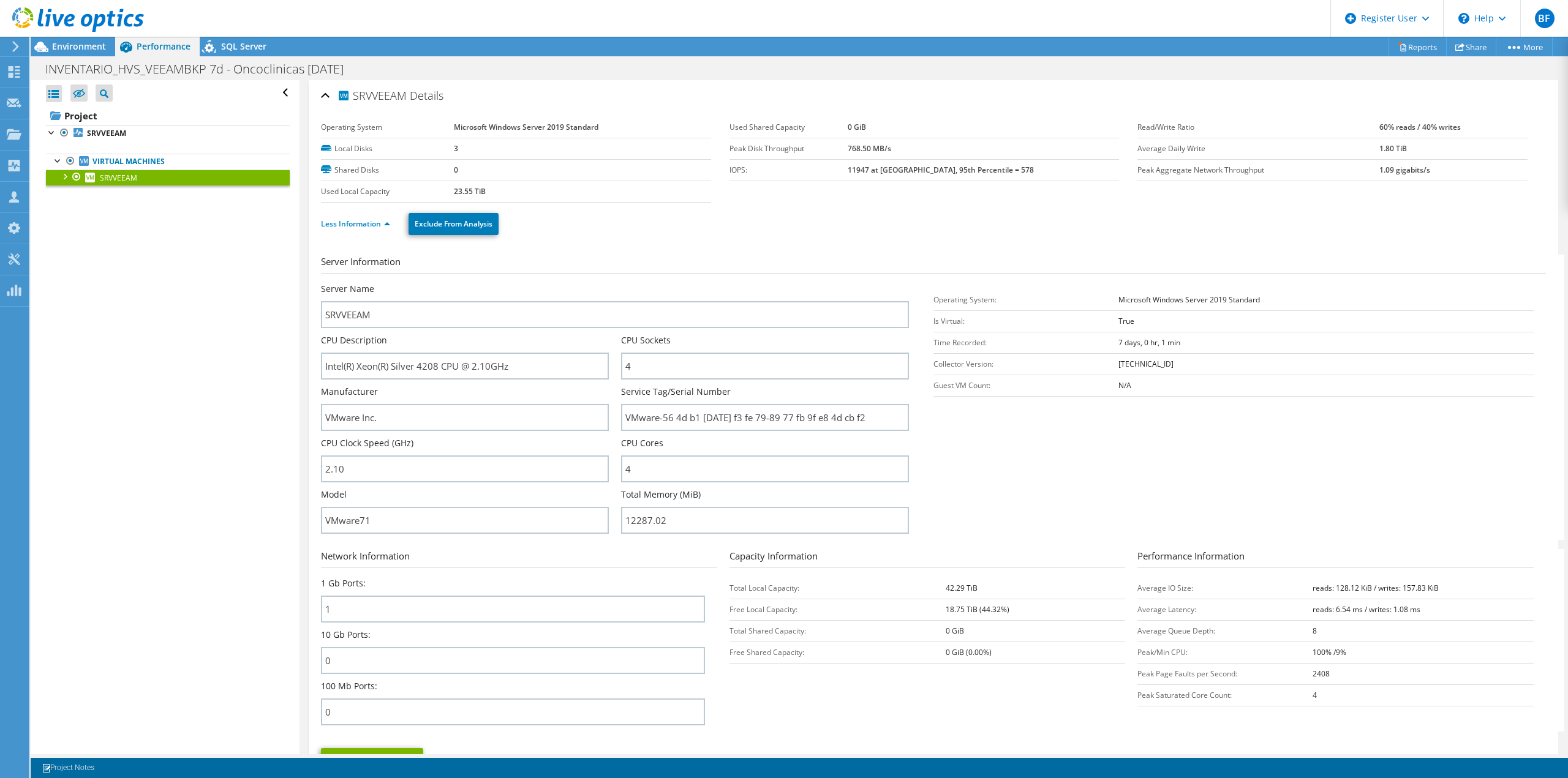
click at [65, 180] on div at bounding box center [64, 176] width 12 height 12
click at [62, 176] on div at bounding box center [64, 176] width 12 height 12
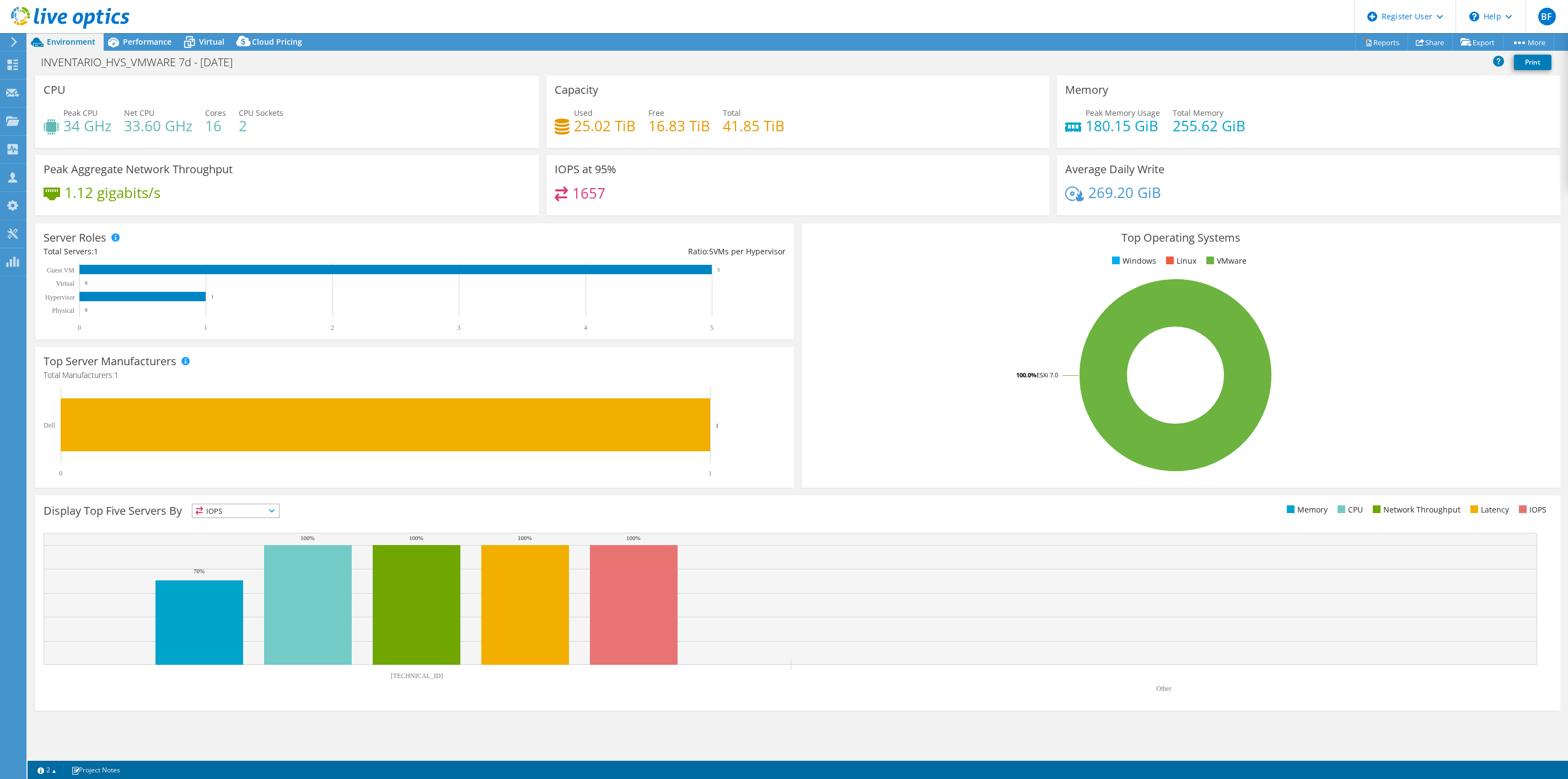
select select "USD"
